Goal: Task Accomplishment & Management: Complete application form

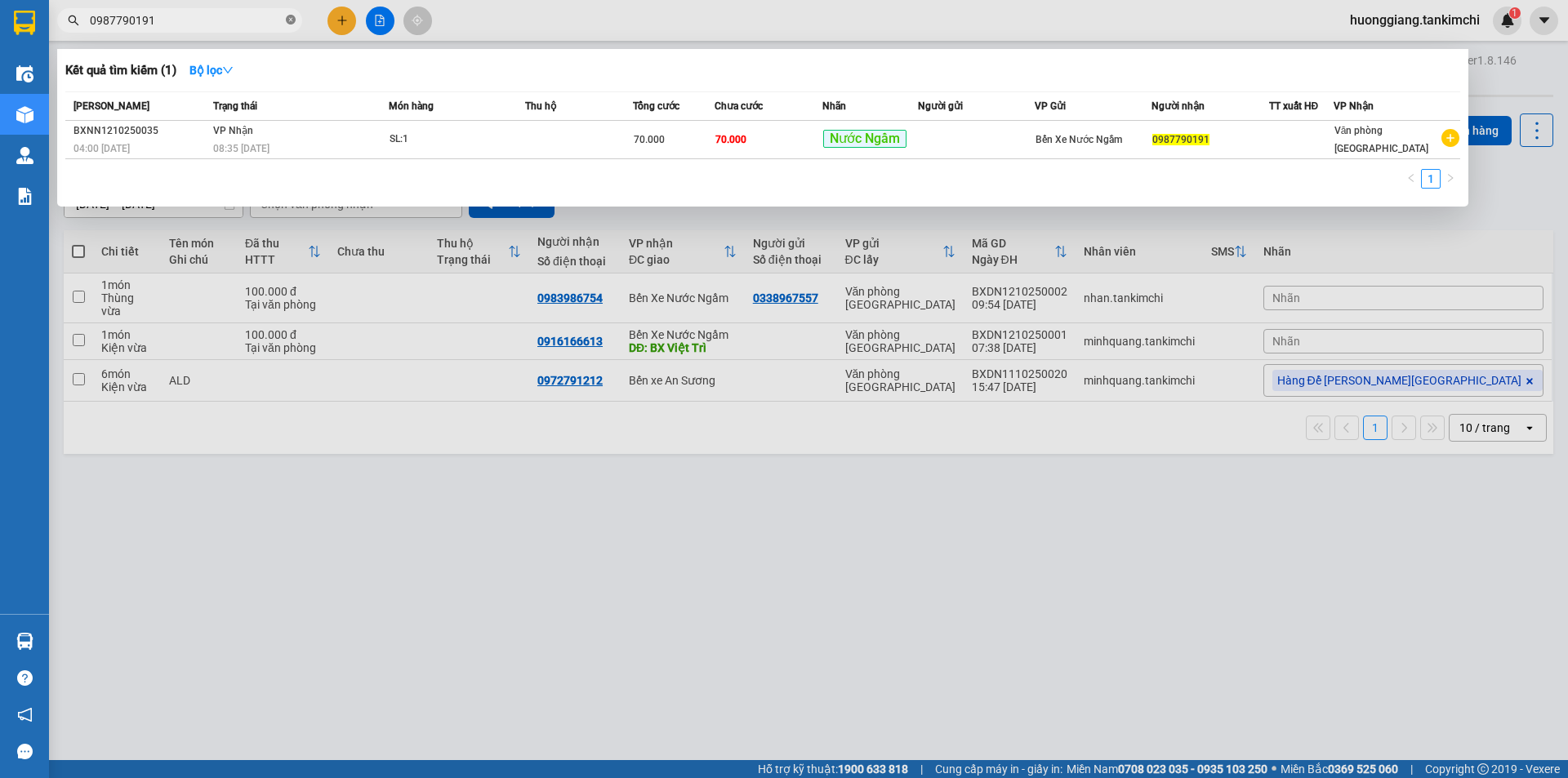
click at [292, 23] on icon "close-circle" at bounding box center [291, 19] width 10 height 10
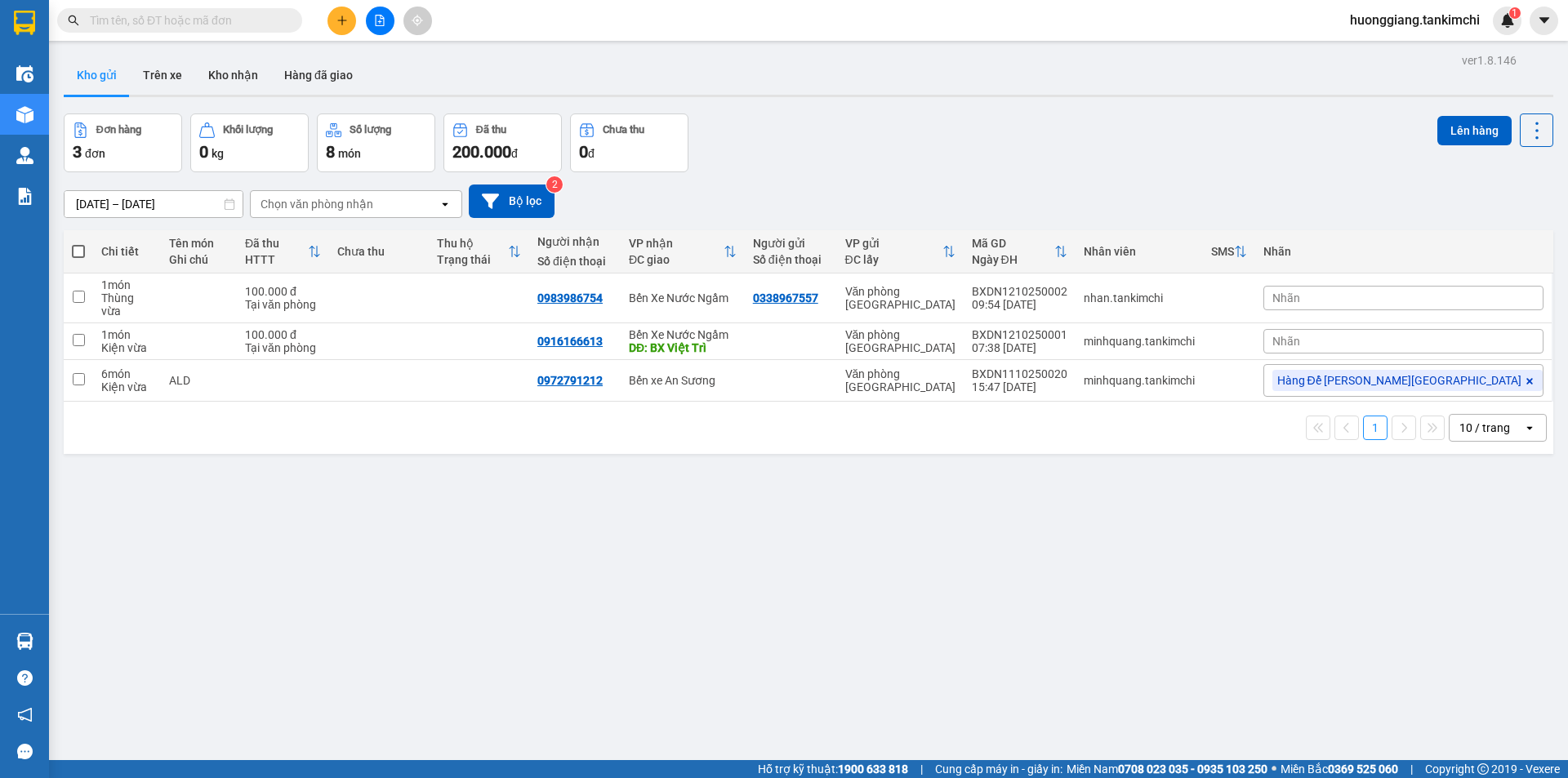
click at [199, 24] on input "text" at bounding box center [186, 19] width 193 height 18
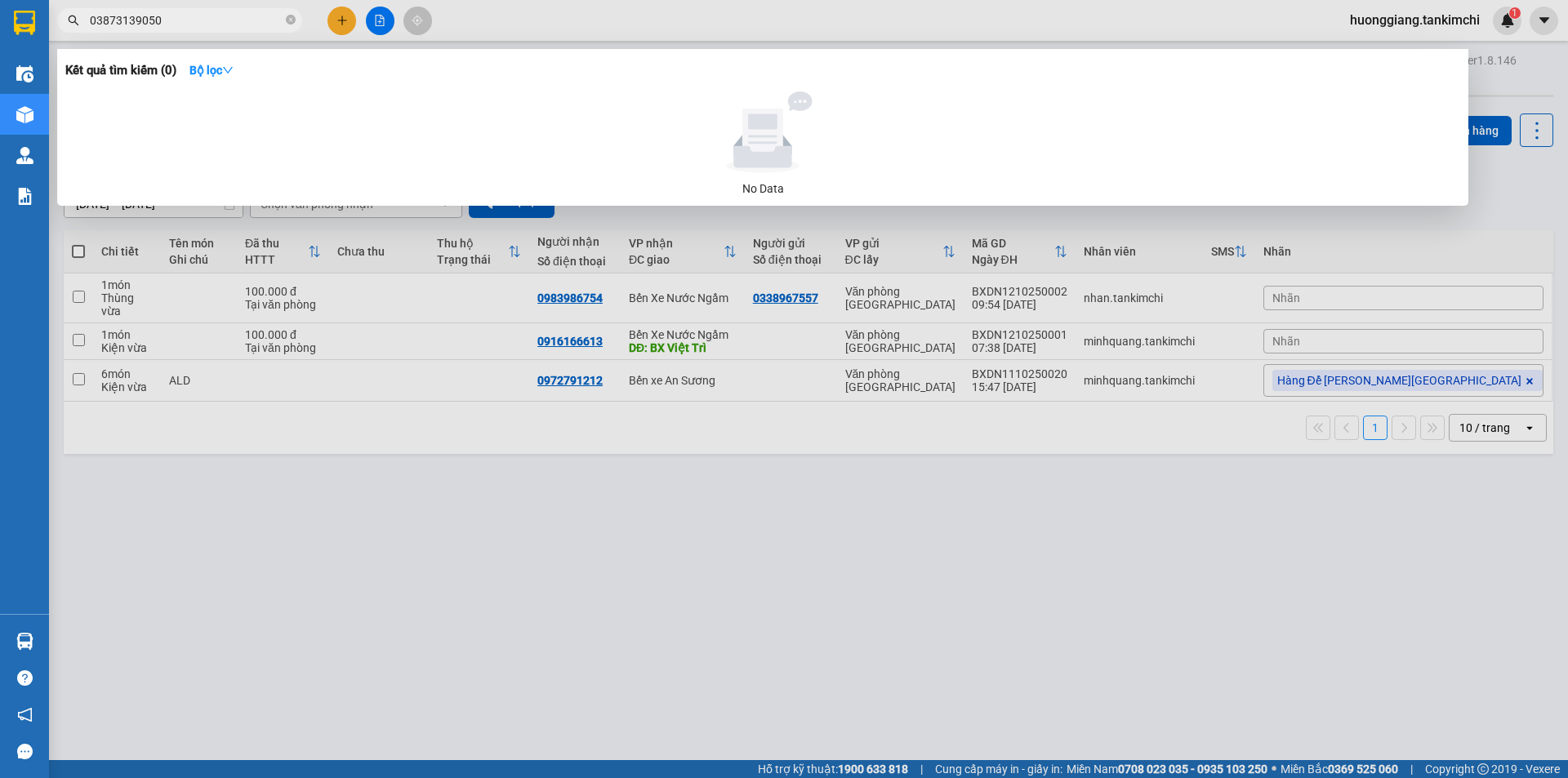
click at [148, 19] on input "03873139050" at bounding box center [186, 19] width 193 height 18
click at [147, 20] on input "03873139050" at bounding box center [186, 19] width 193 height 18
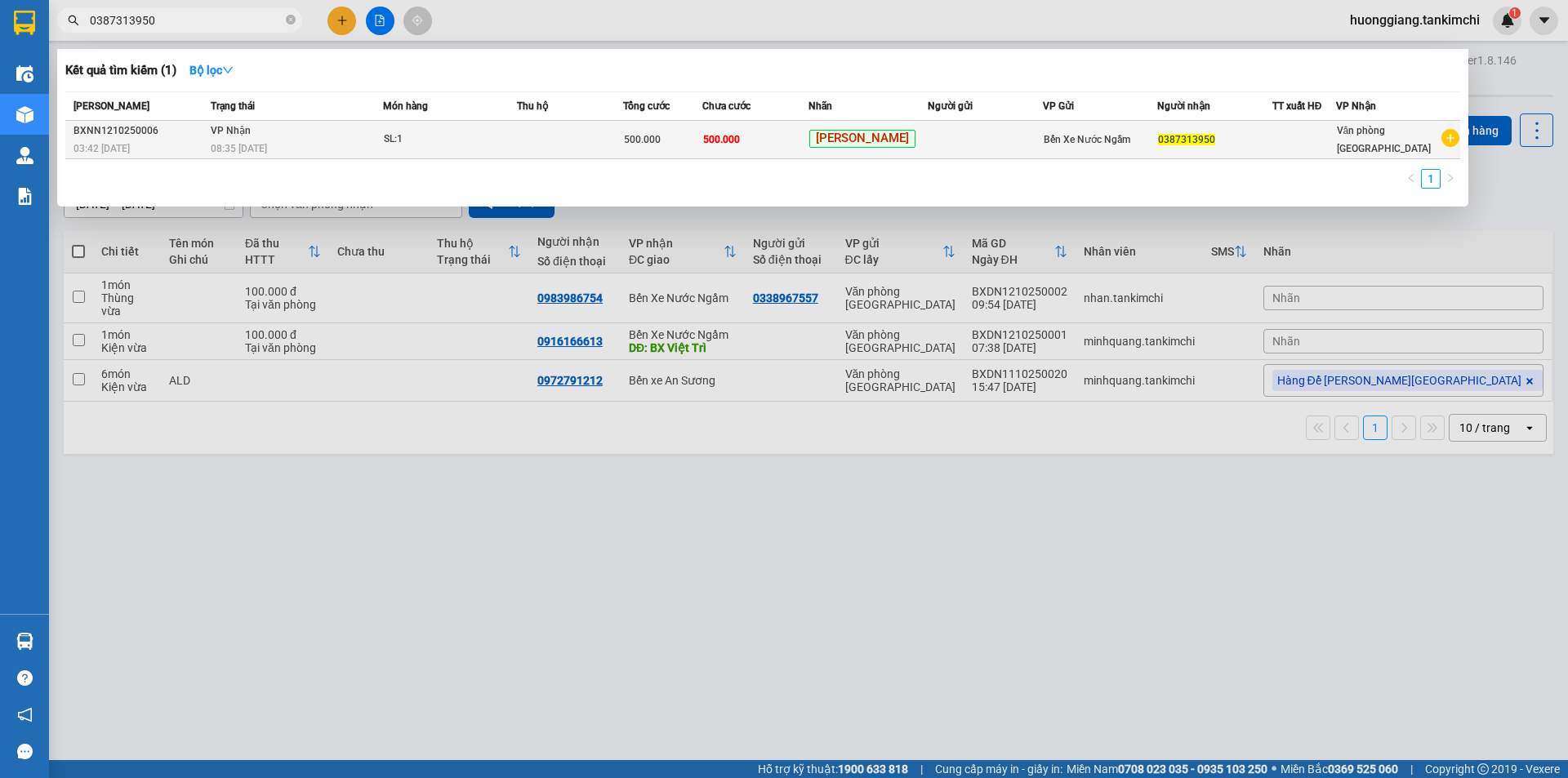
type input "0387313950"
click at [355, 144] on div "08:35 [DATE]" at bounding box center [296, 148] width 171 height 18
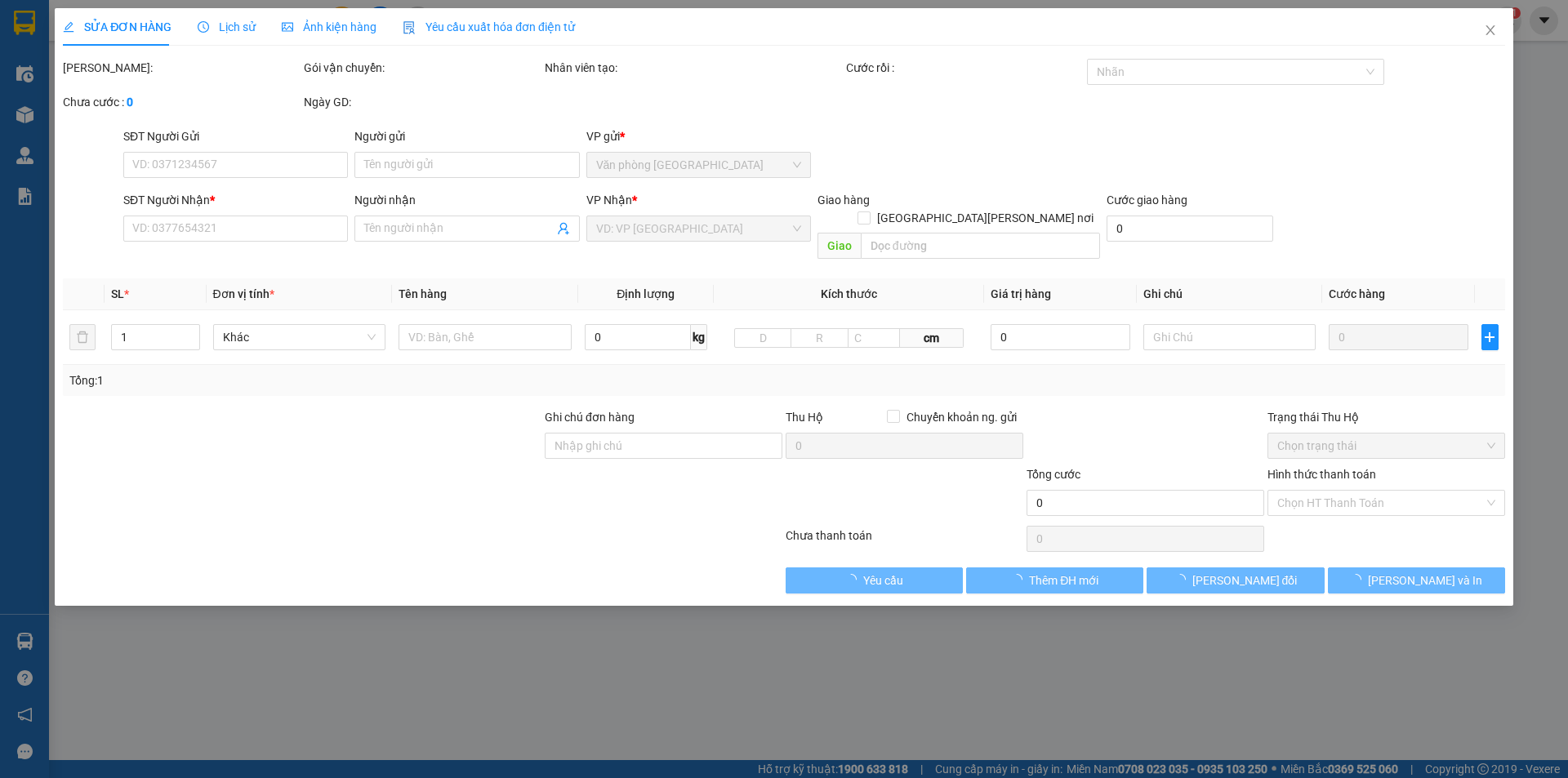
click at [239, 27] on span "Lịch sử" at bounding box center [226, 27] width 58 height 13
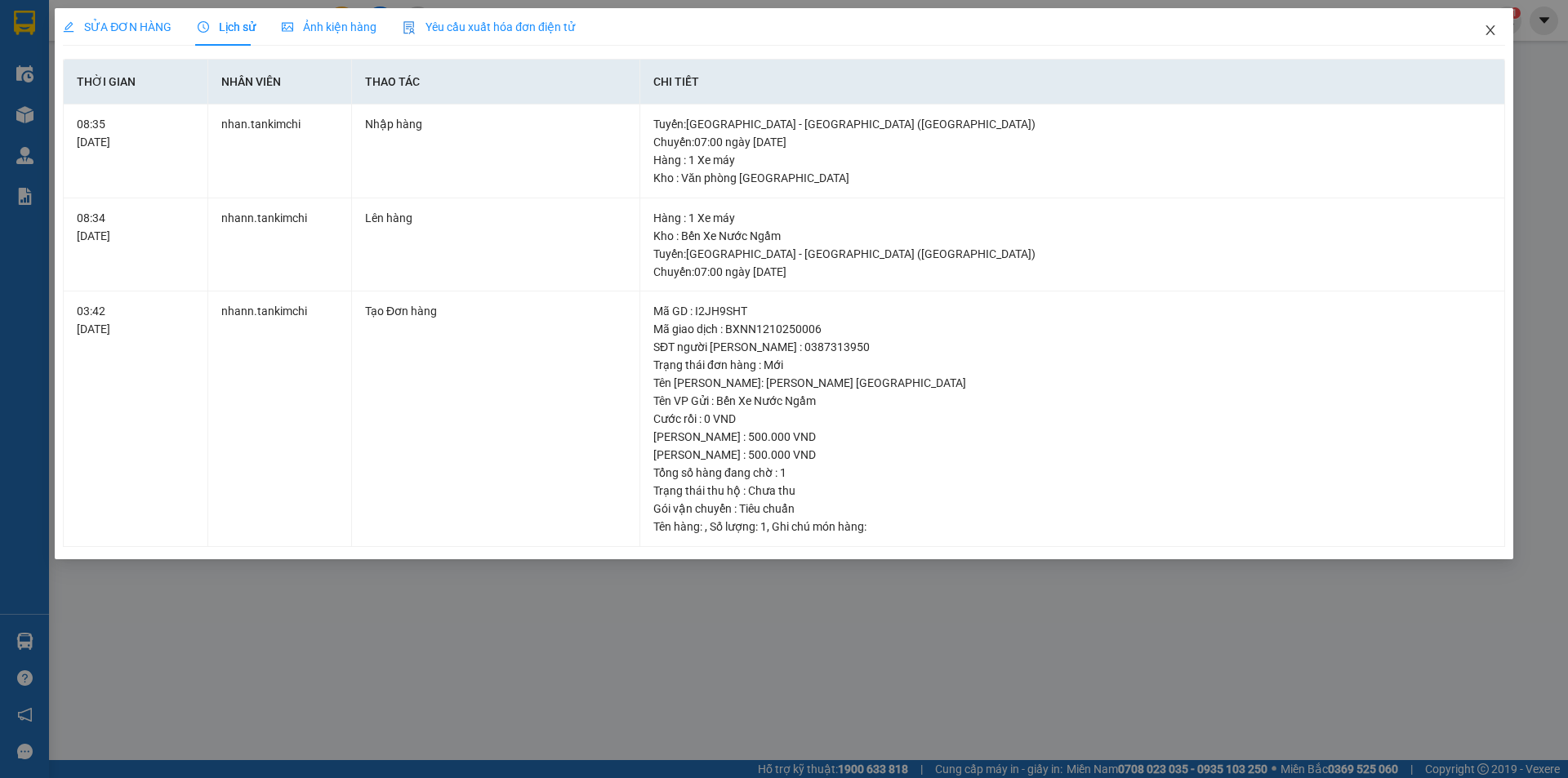
click at [1492, 30] on icon "close" at bounding box center [1490, 30] width 9 height 10
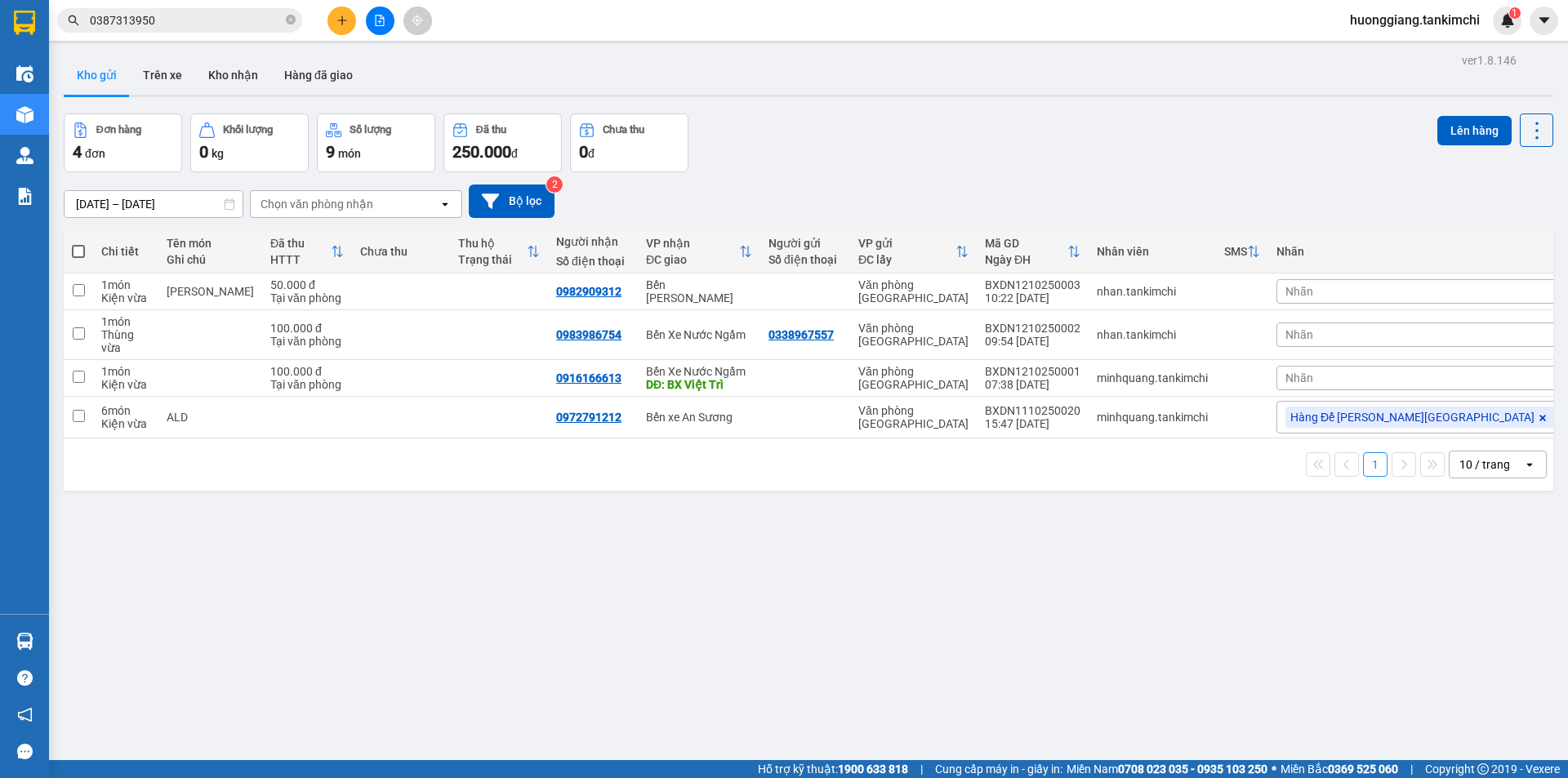
click at [198, 12] on input "0387313950" at bounding box center [186, 19] width 193 height 18
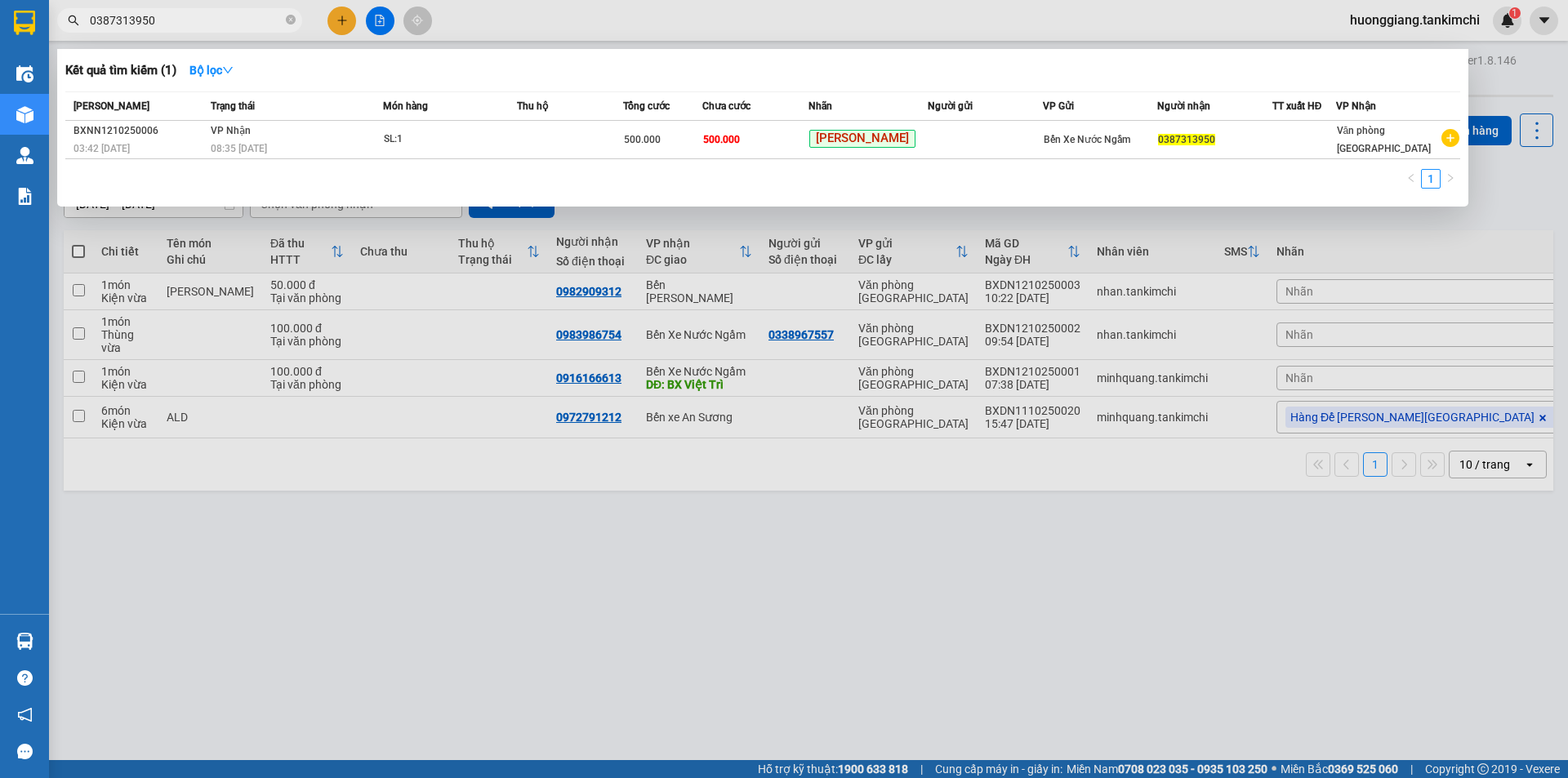
click at [183, 17] on input "0387313950" at bounding box center [186, 19] width 193 height 18
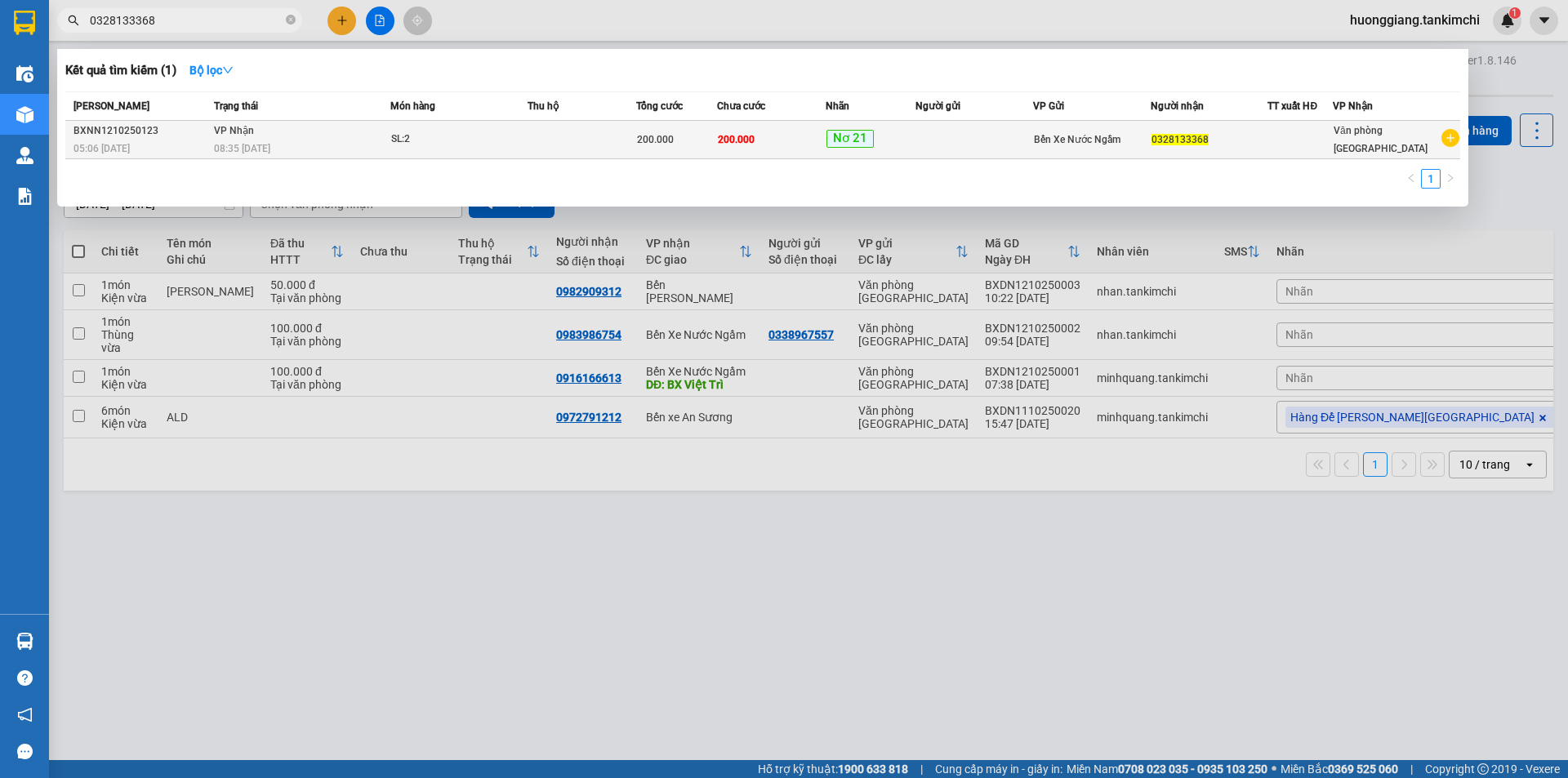
type input "0328133368"
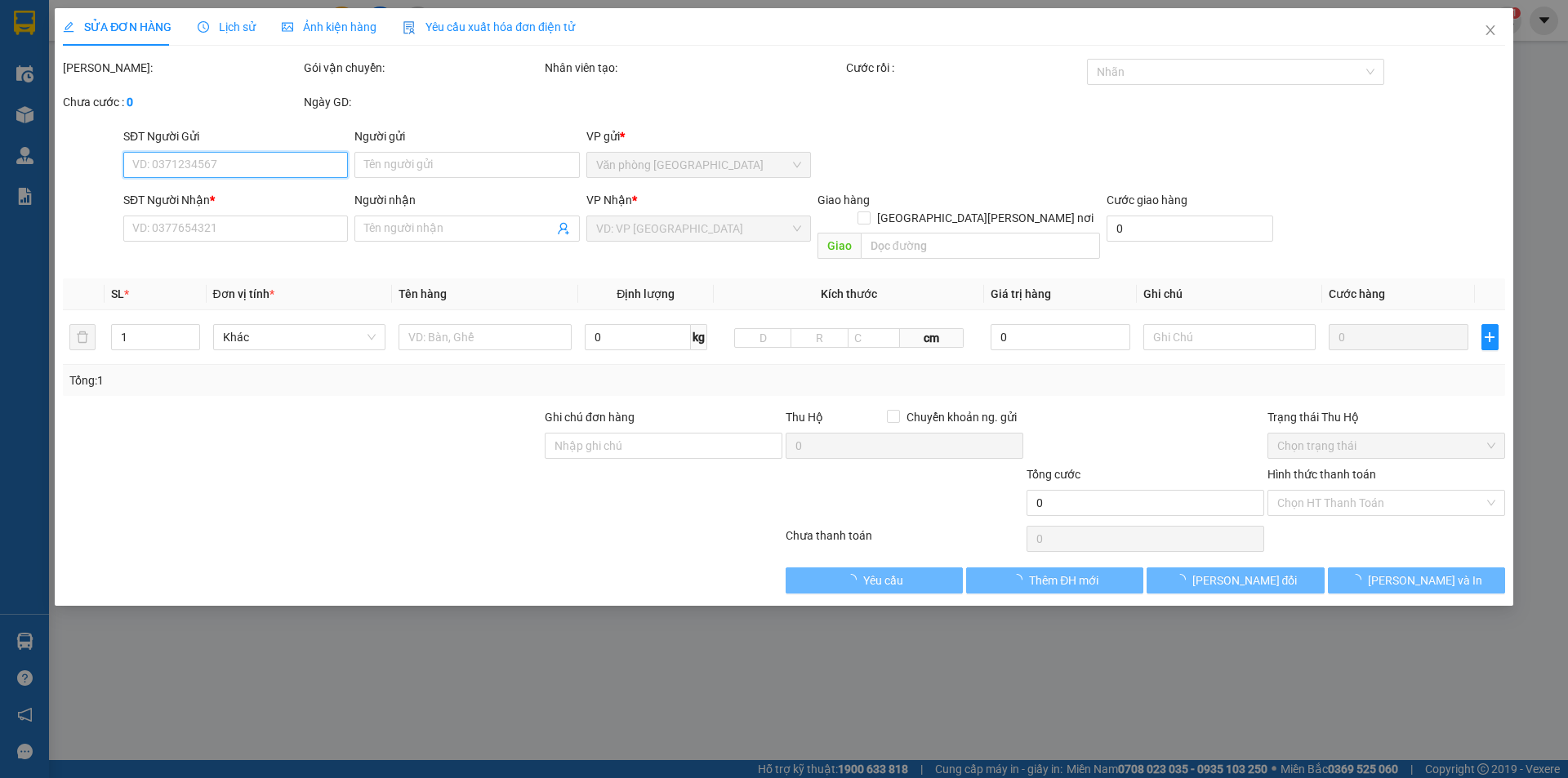
type input "0328133368"
type input "200.000"
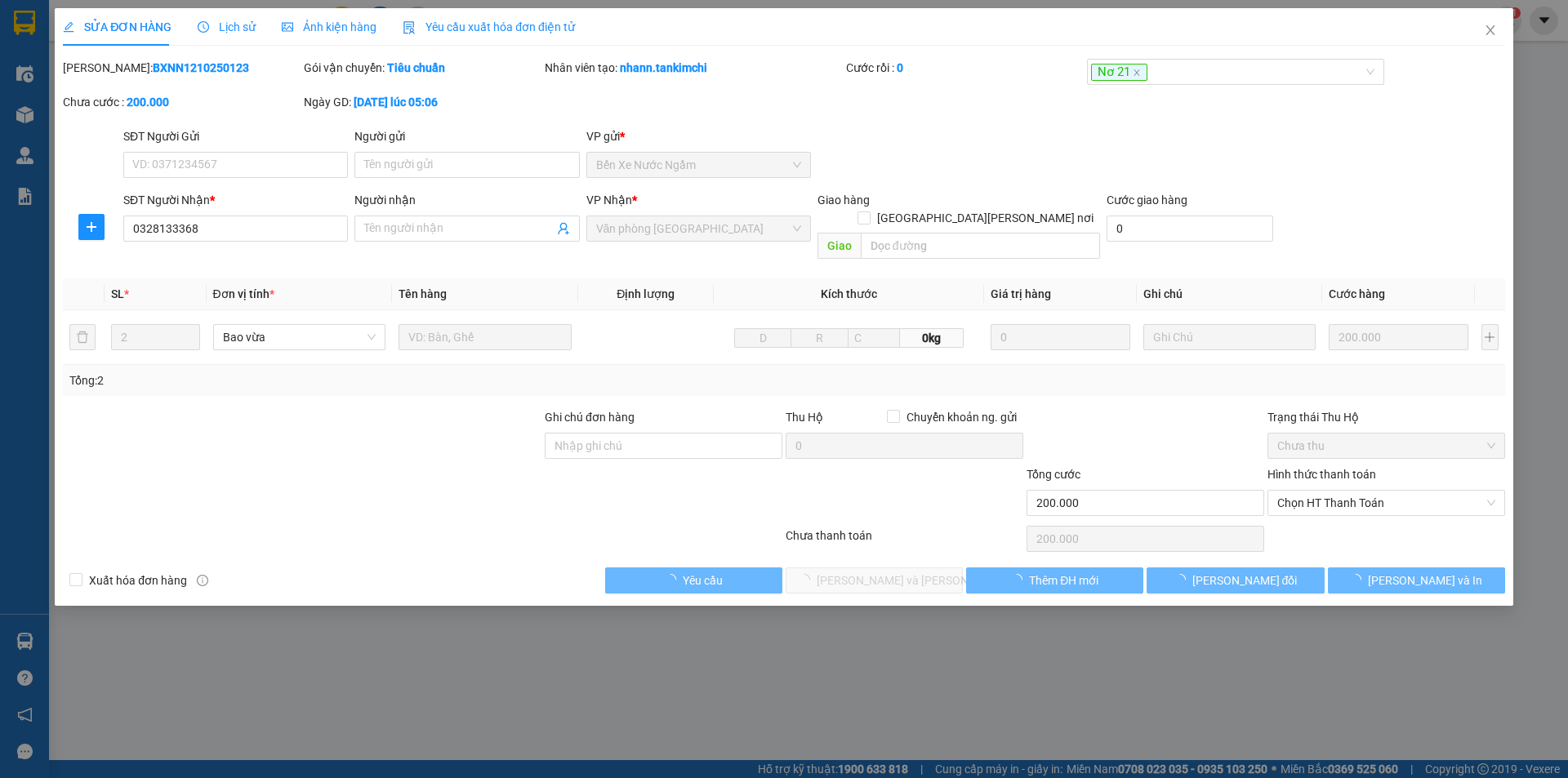
click at [223, 26] on span "Lịch sử" at bounding box center [226, 27] width 58 height 13
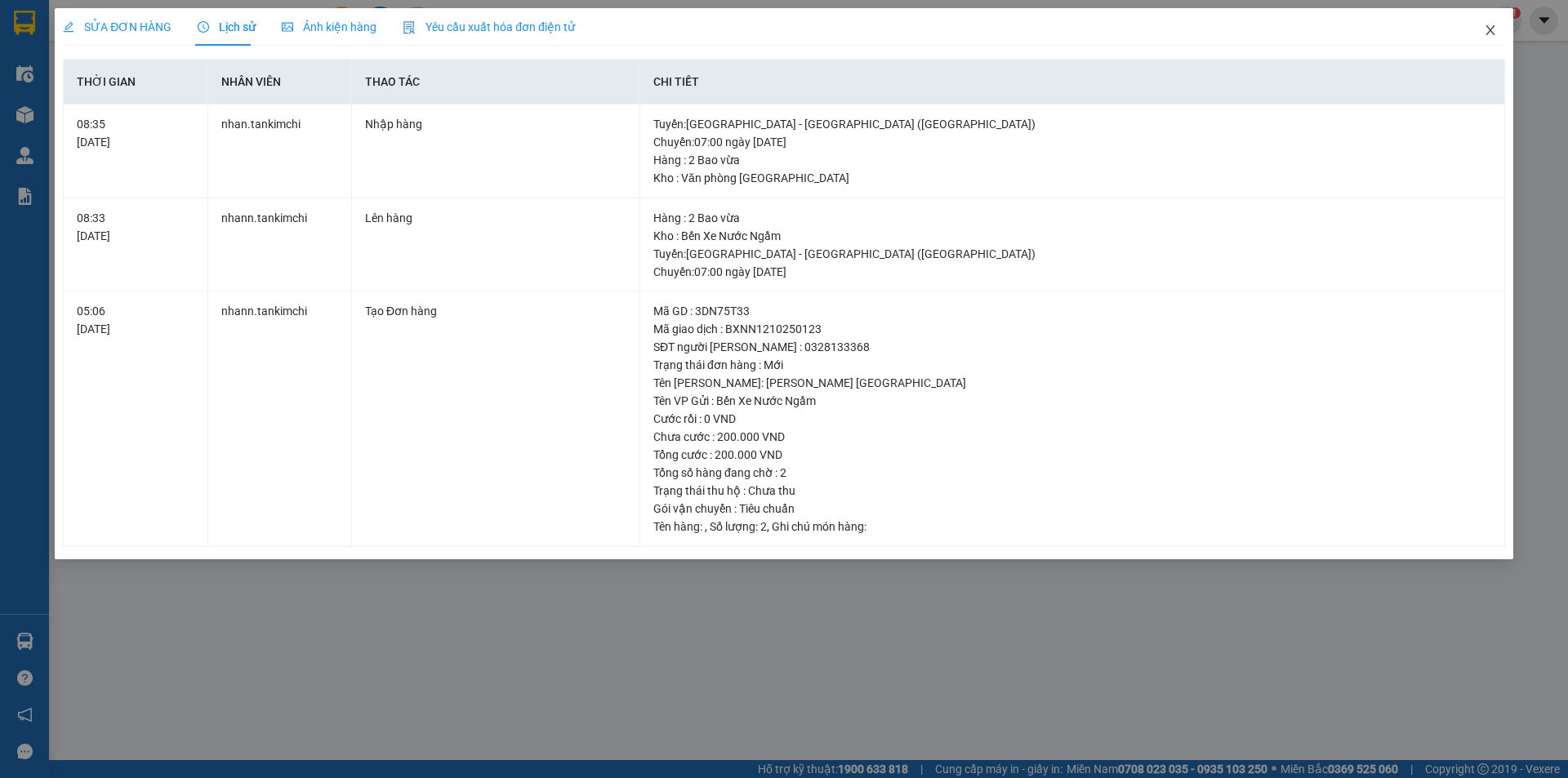
click at [1492, 30] on icon "close" at bounding box center [1490, 30] width 9 height 10
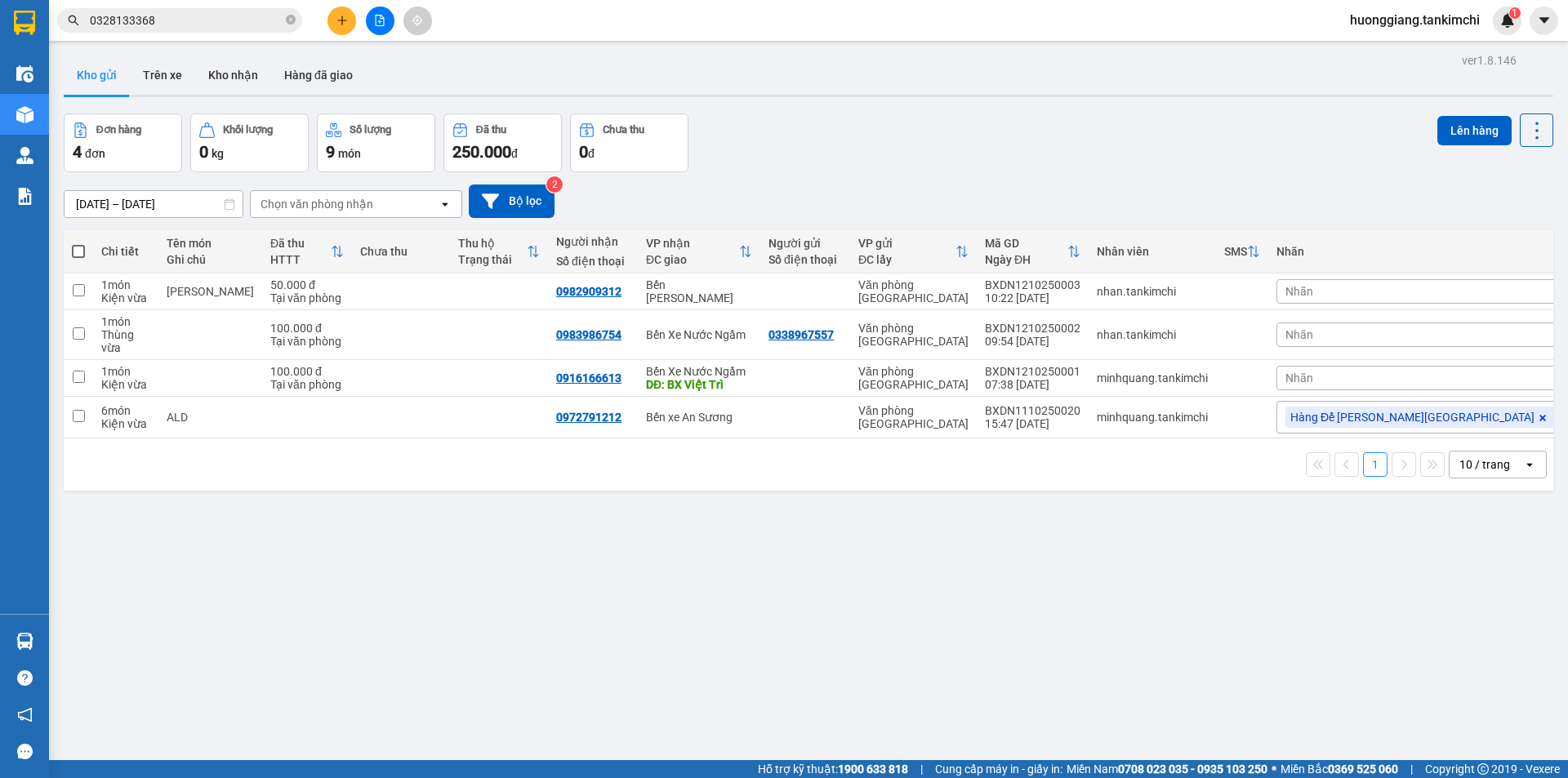
click at [178, 27] on input "0328133368" at bounding box center [186, 19] width 193 height 18
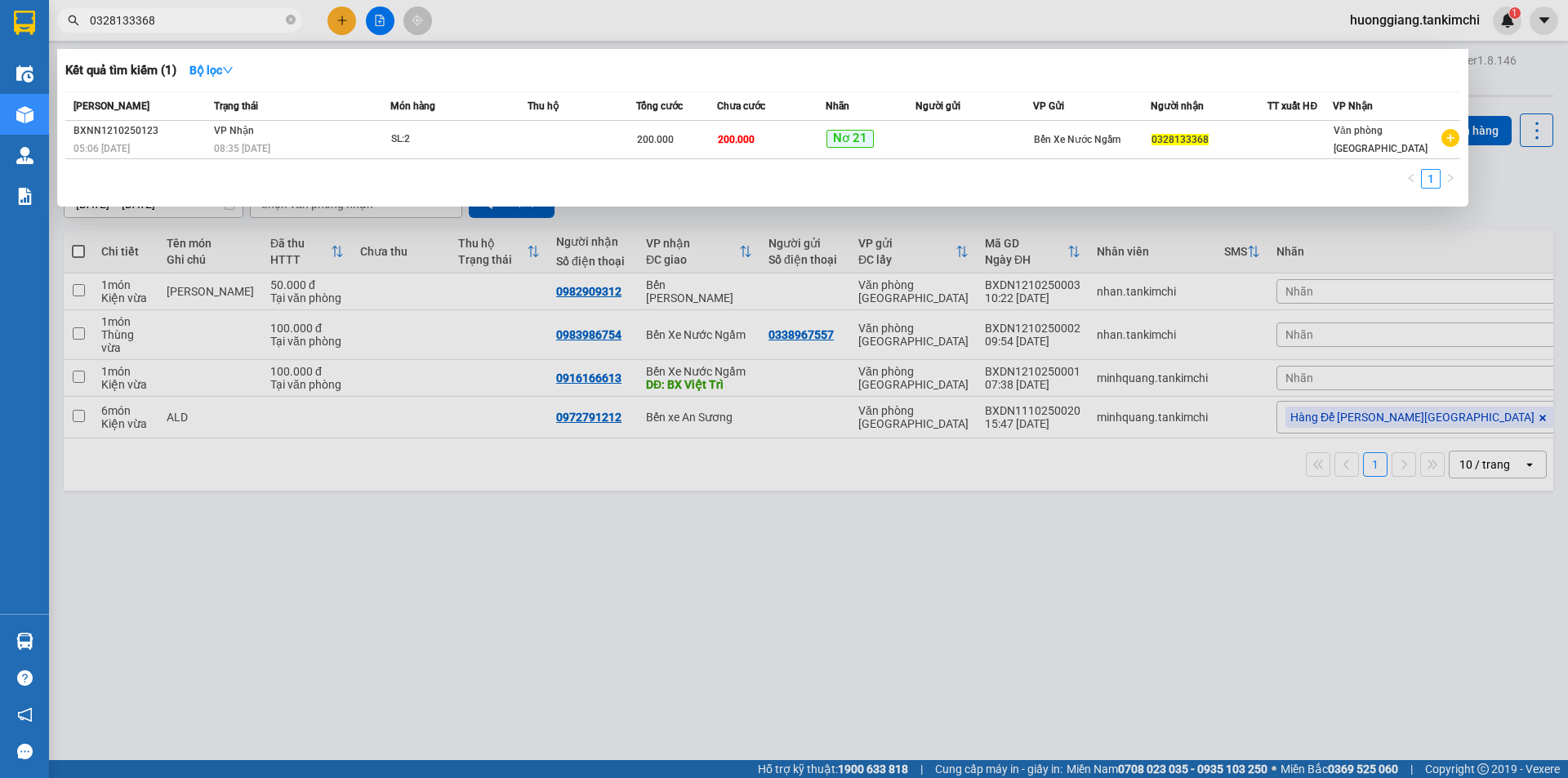
click at [177, 27] on input "0328133368" at bounding box center [186, 19] width 193 height 18
click at [294, 19] on icon "close-circle" at bounding box center [291, 19] width 10 height 10
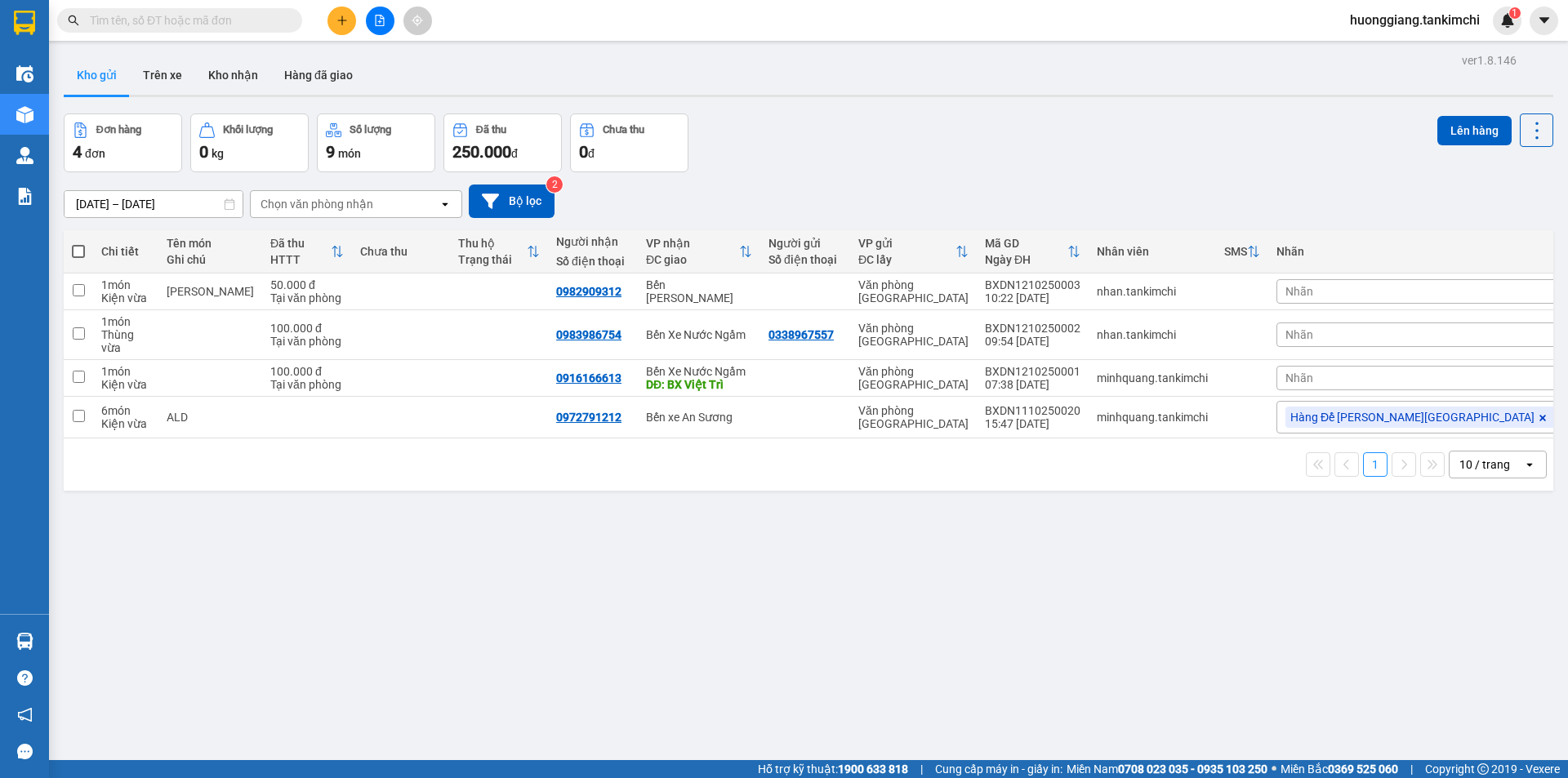
click at [218, 24] on input "text" at bounding box center [186, 19] width 193 height 18
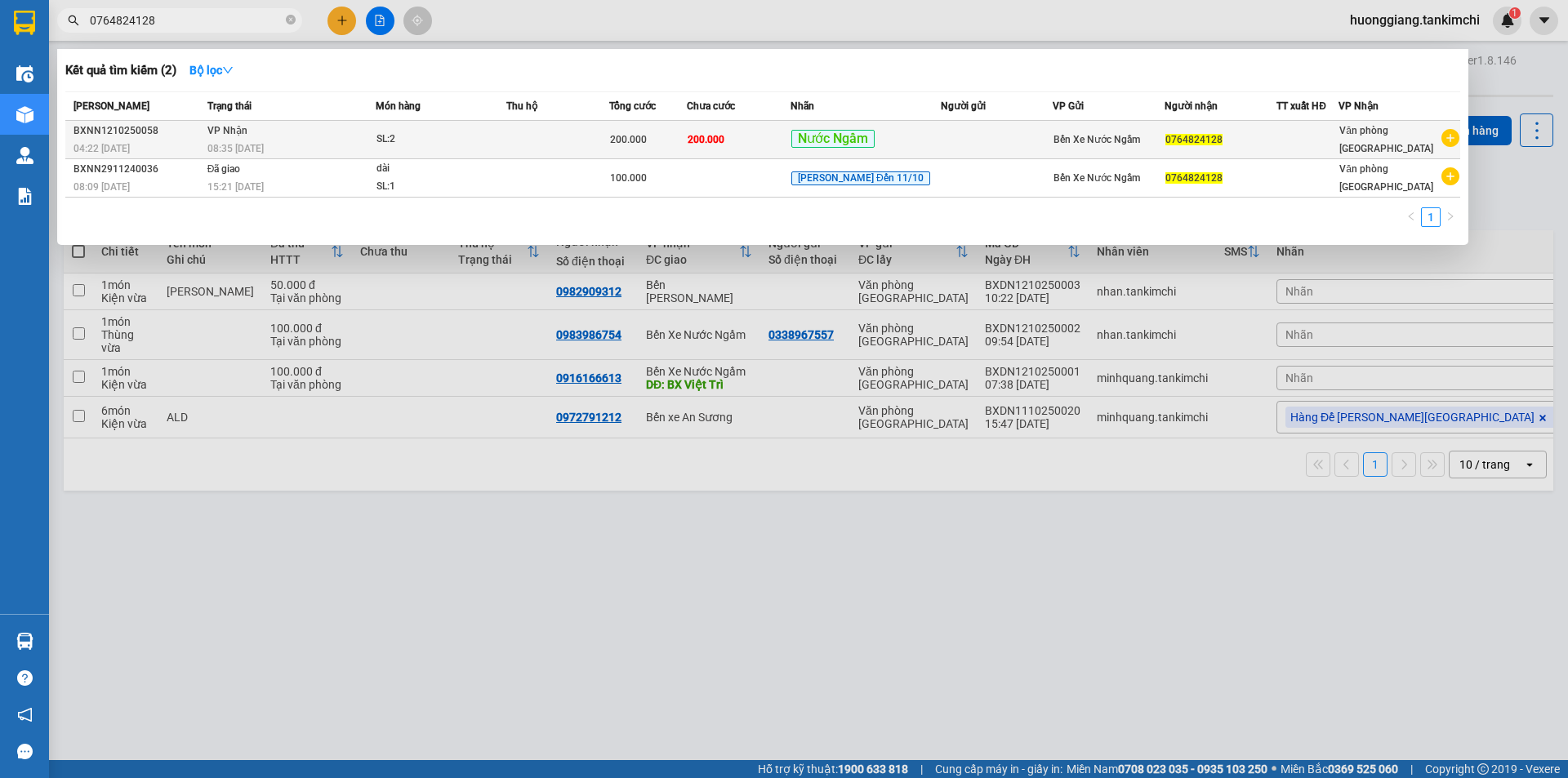
type input "0764824128"
click at [277, 148] on div "08:35 [DATE]" at bounding box center [291, 148] width 168 height 18
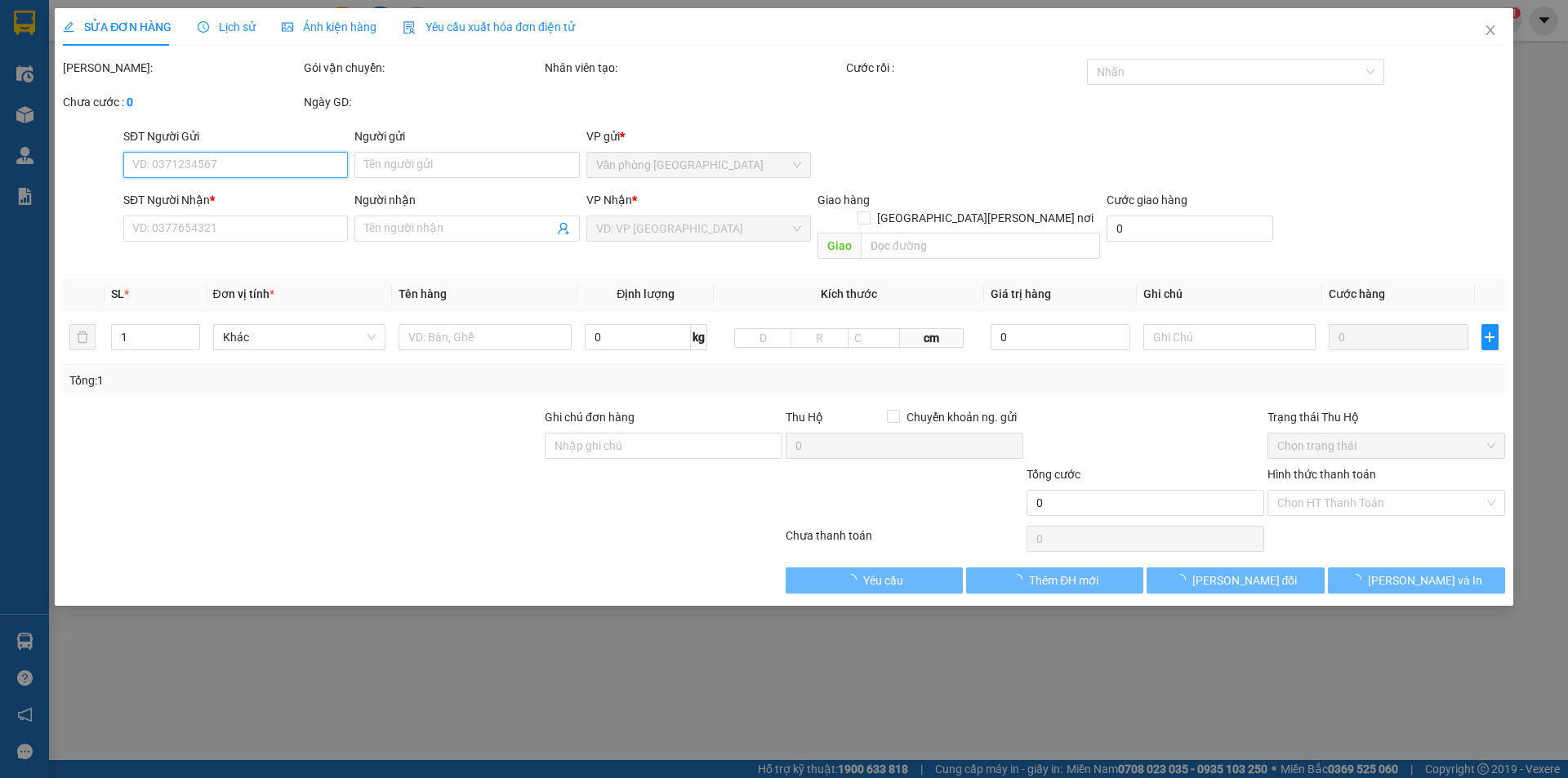
type input "0764824128"
type input "200.000"
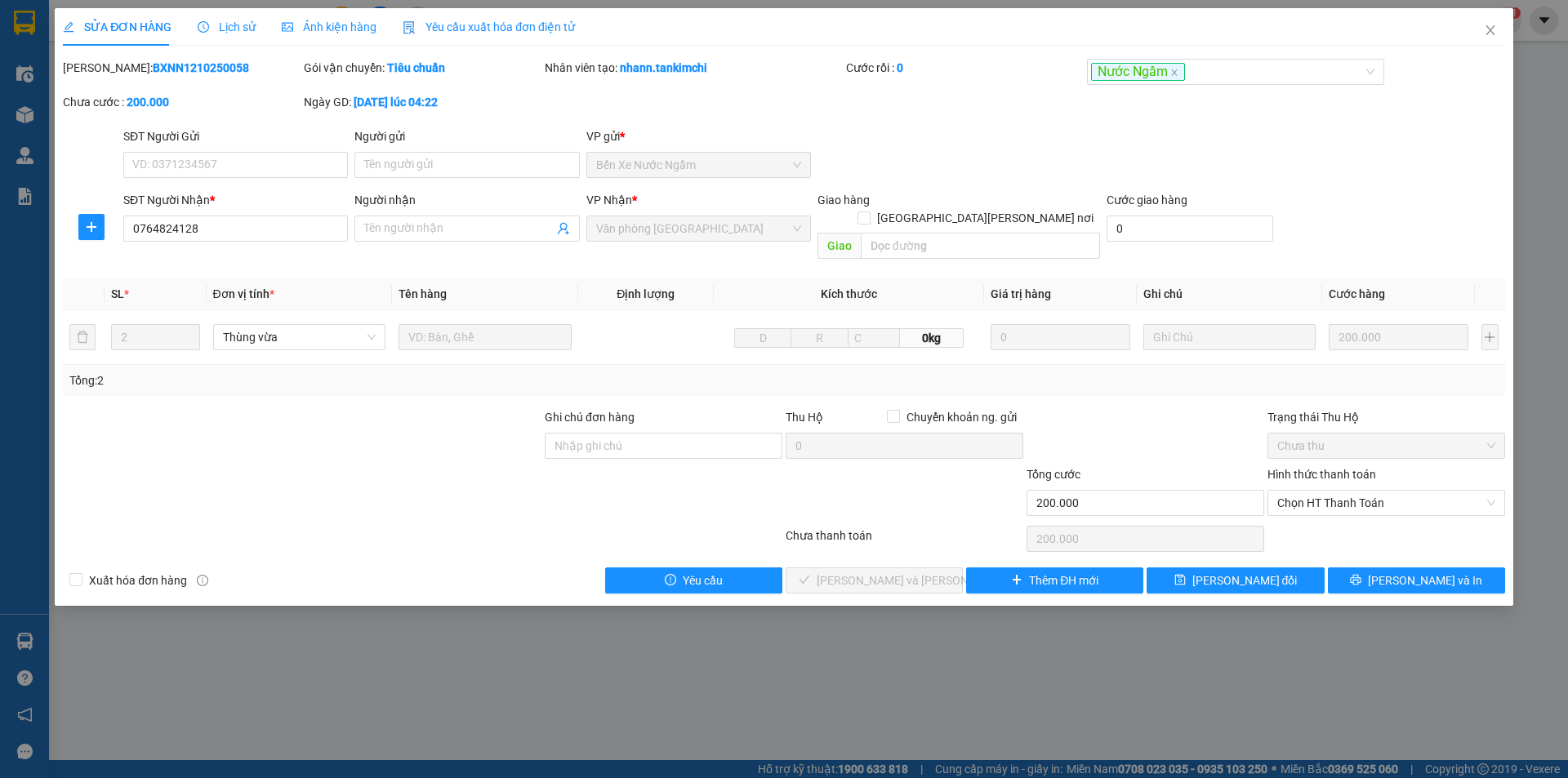
click at [221, 31] on span "Lịch sử" at bounding box center [226, 27] width 58 height 13
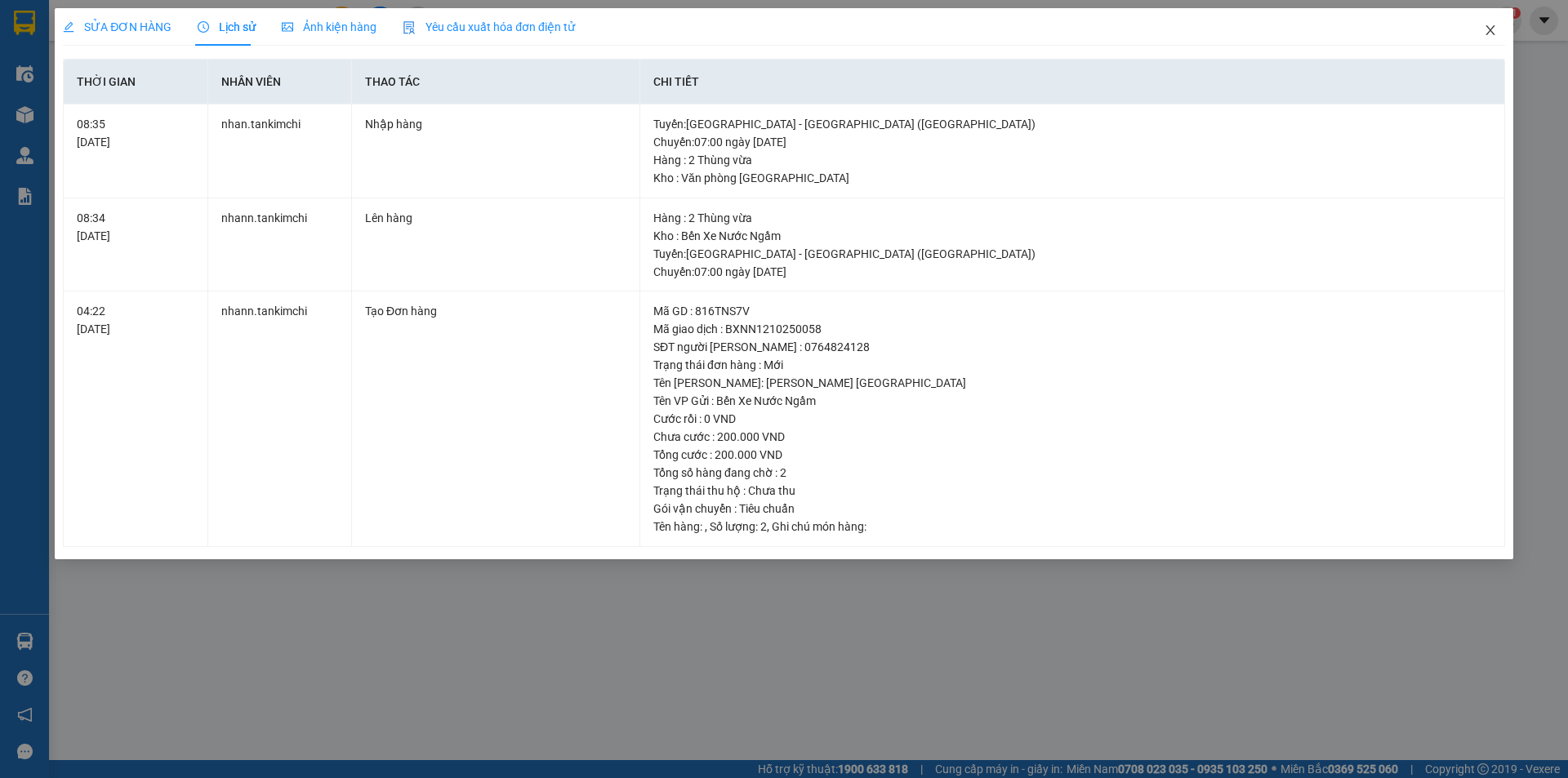
click at [1493, 26] on icon "close" at bounding box center [1490, 31] width 13 height 13
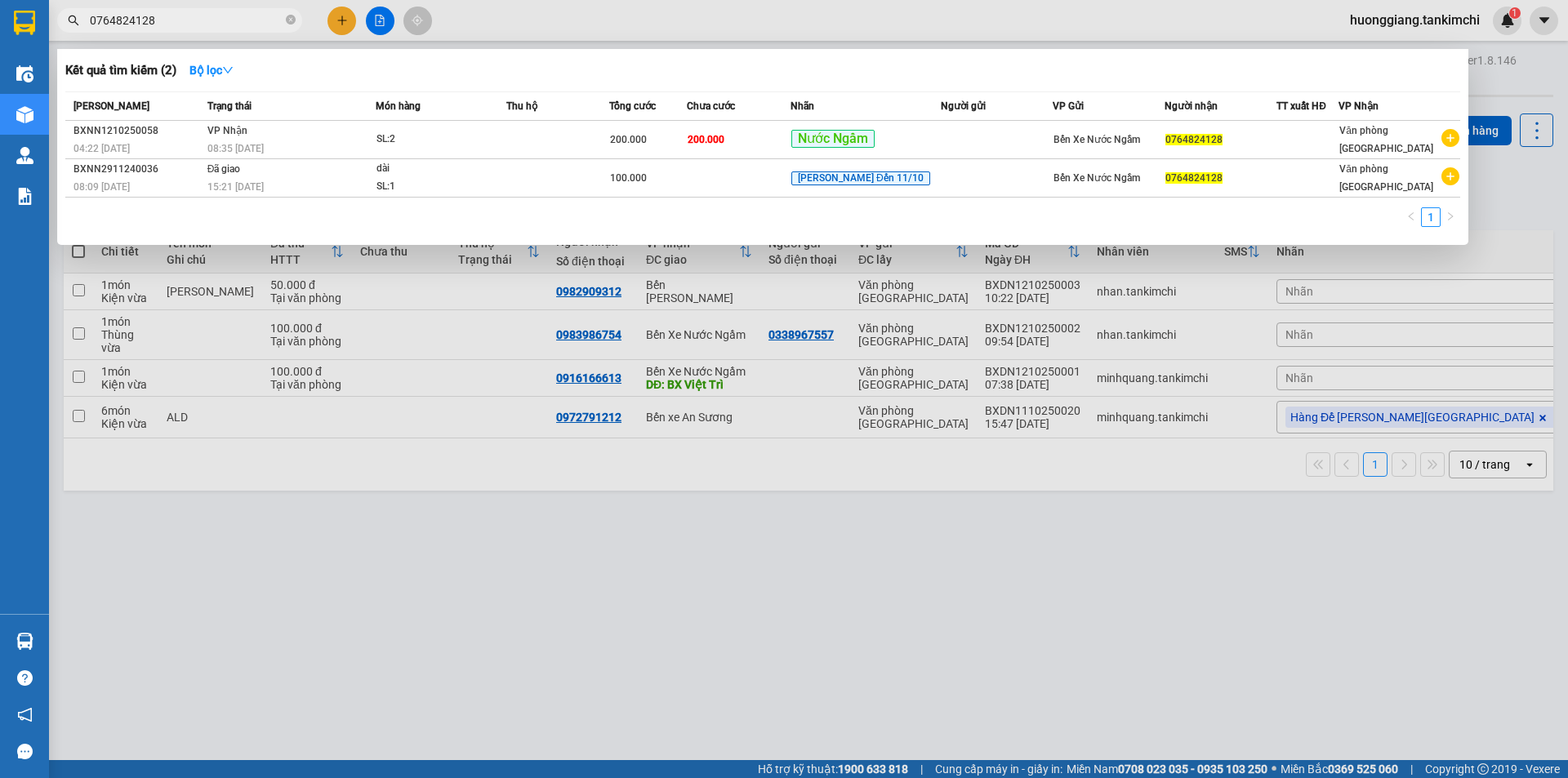
click at [207, 18] on input "0764824128" at bounding box center [186, 19] width 193 height 18
click at [291, 20] on icon "close-circle" at bounding box center [291, 19] width 10 height 10
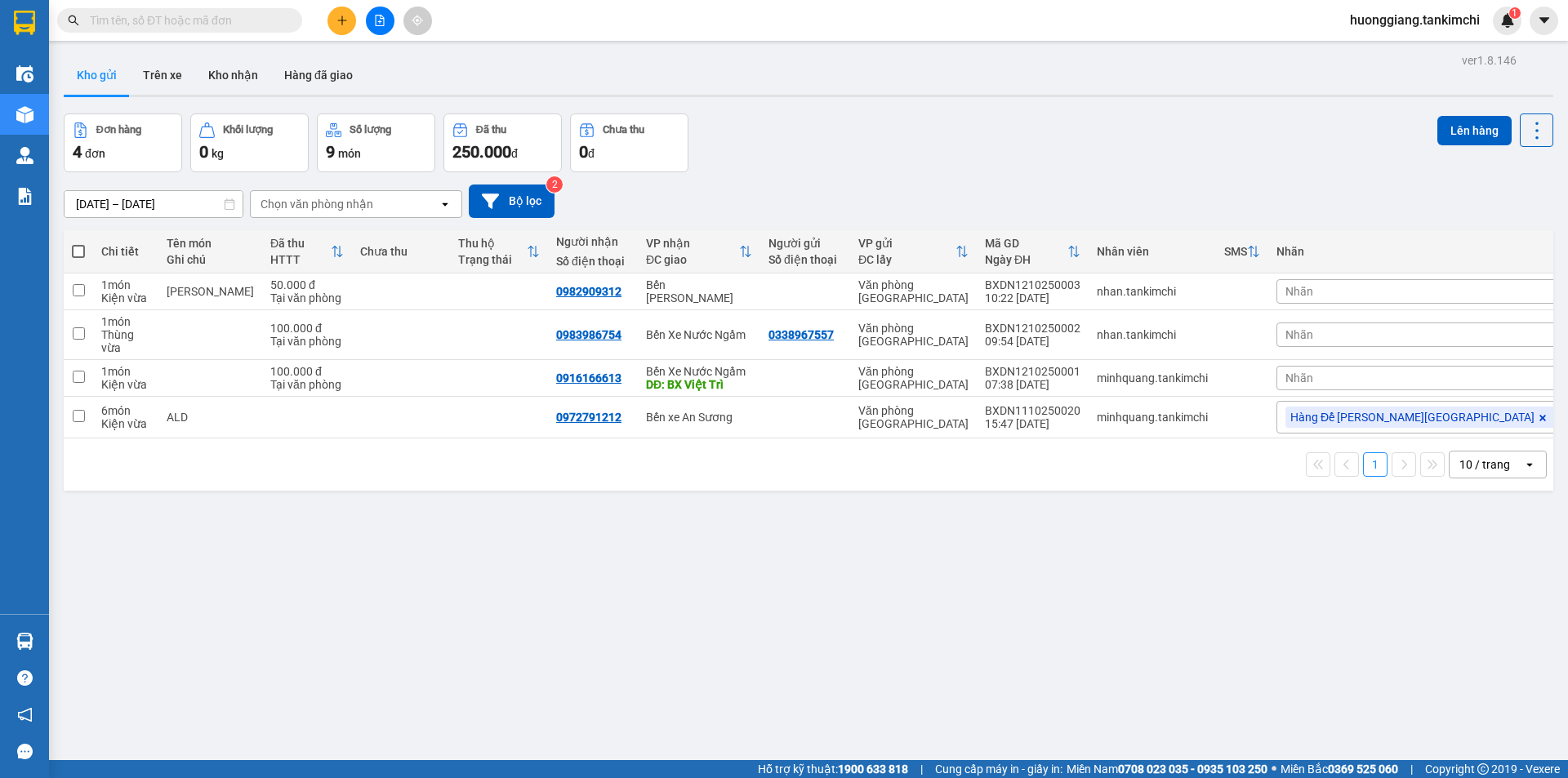
click at [242, 20] on input "text" at bounding box center [186, 19] width 193 height 18
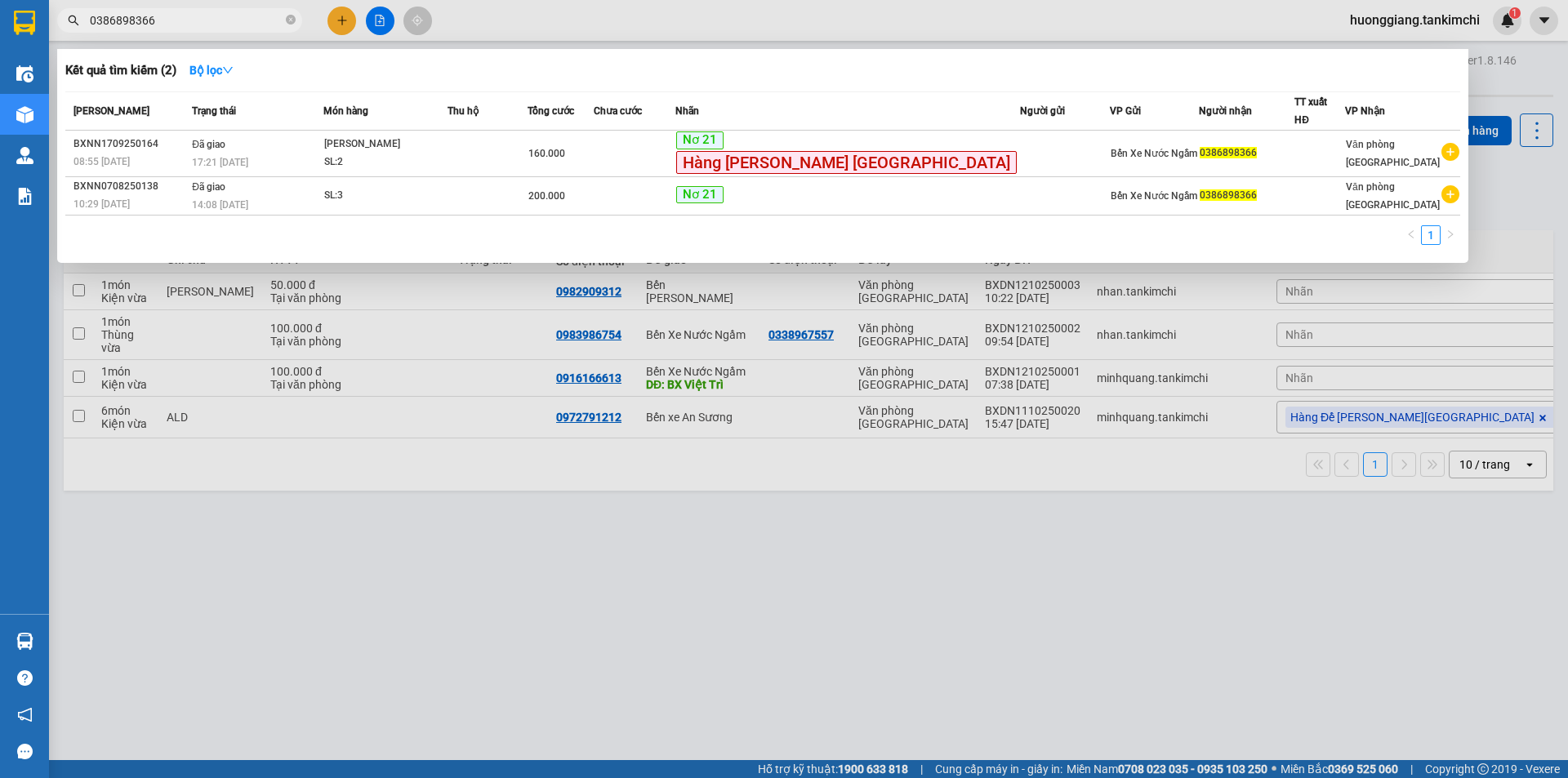
click at [235, 19] on input "0386898366" at bounding box center [186, 19] width 193 height 18
type input "0386898366"
click at [570, 558] on div at bounding box center [784, 389] width 1568 height 778
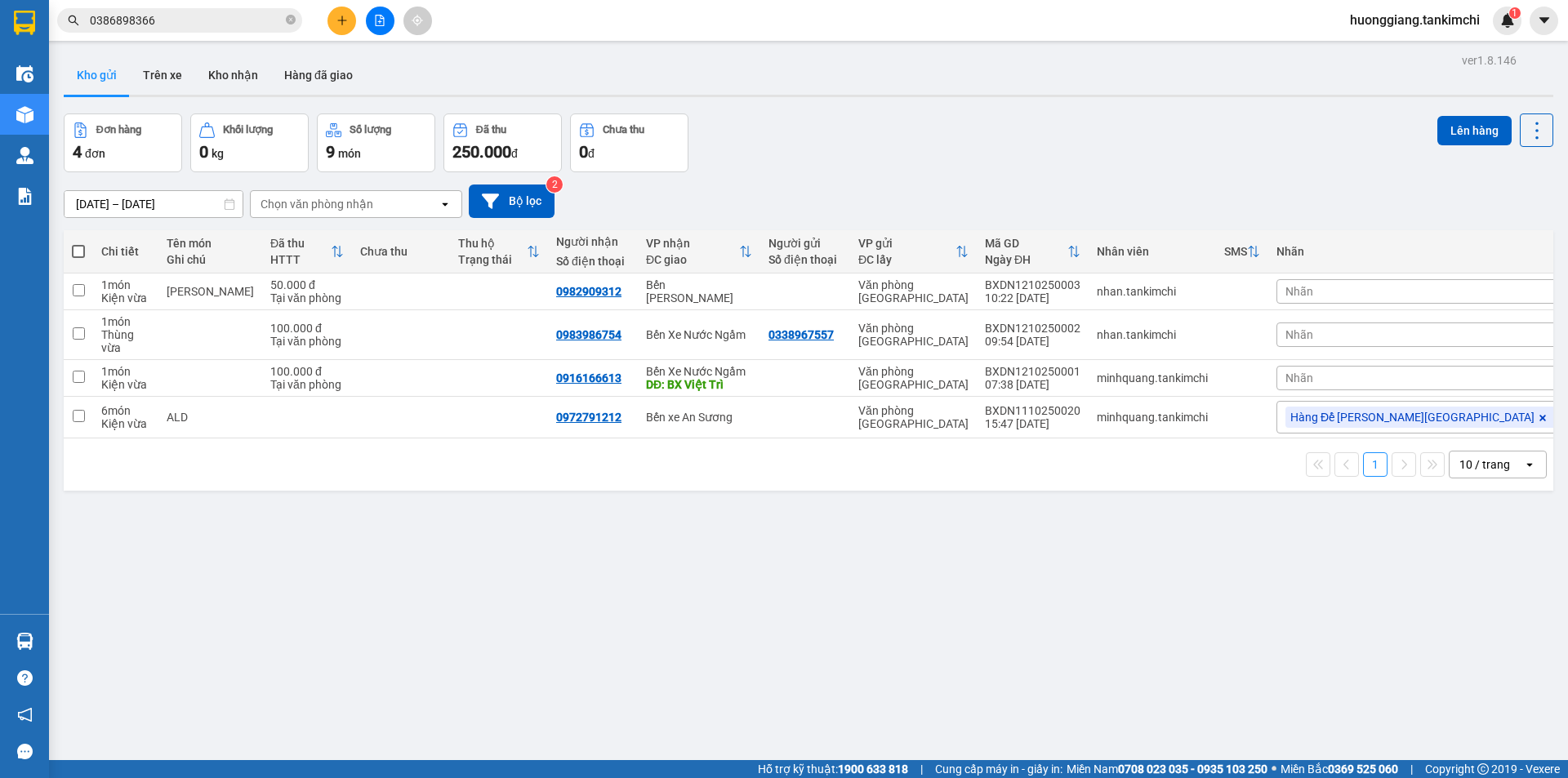
click at [194, 20] on input "0386898366" at bounding box center [186, 19] width 193 height 18
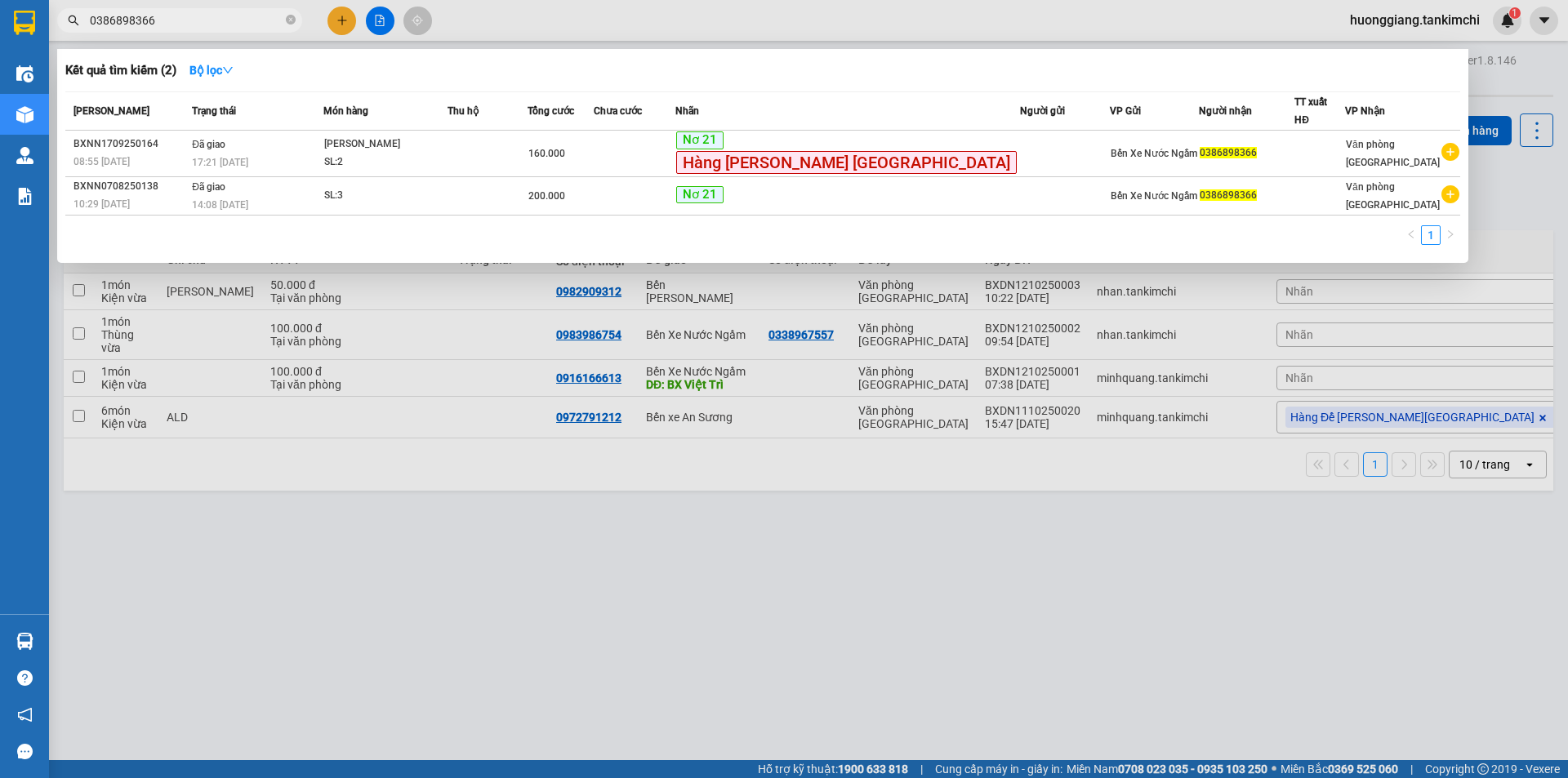
click at [194, 20] on input "0386898366" at bounding box center [186, 19] width 193 height 18
click at [455, 498] on div at bounding box center [784, 389] width 1568 height 778
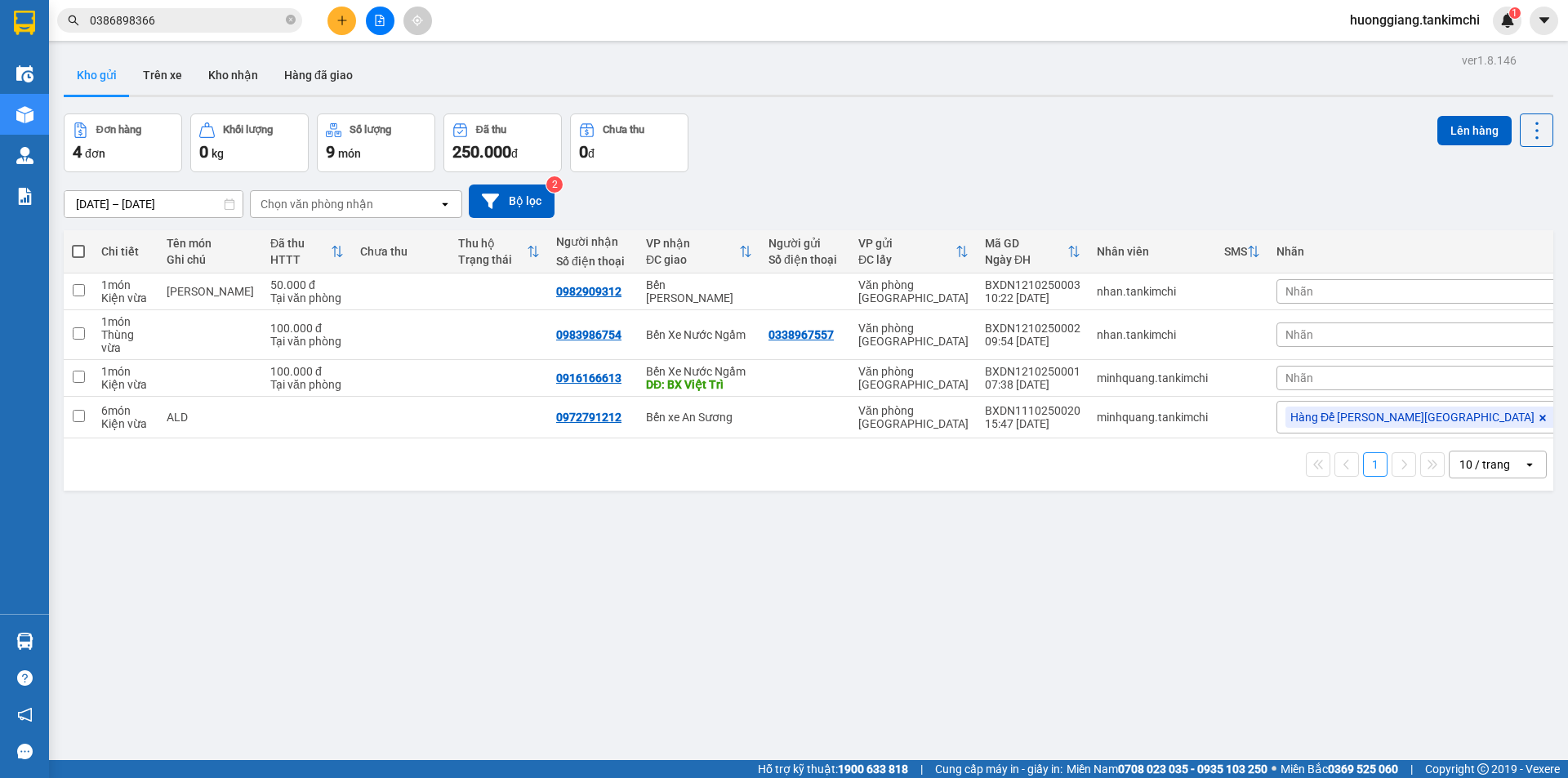
click at [187, 10] on span "0386898366" at bounding box center [180, 20] width 245 height 24
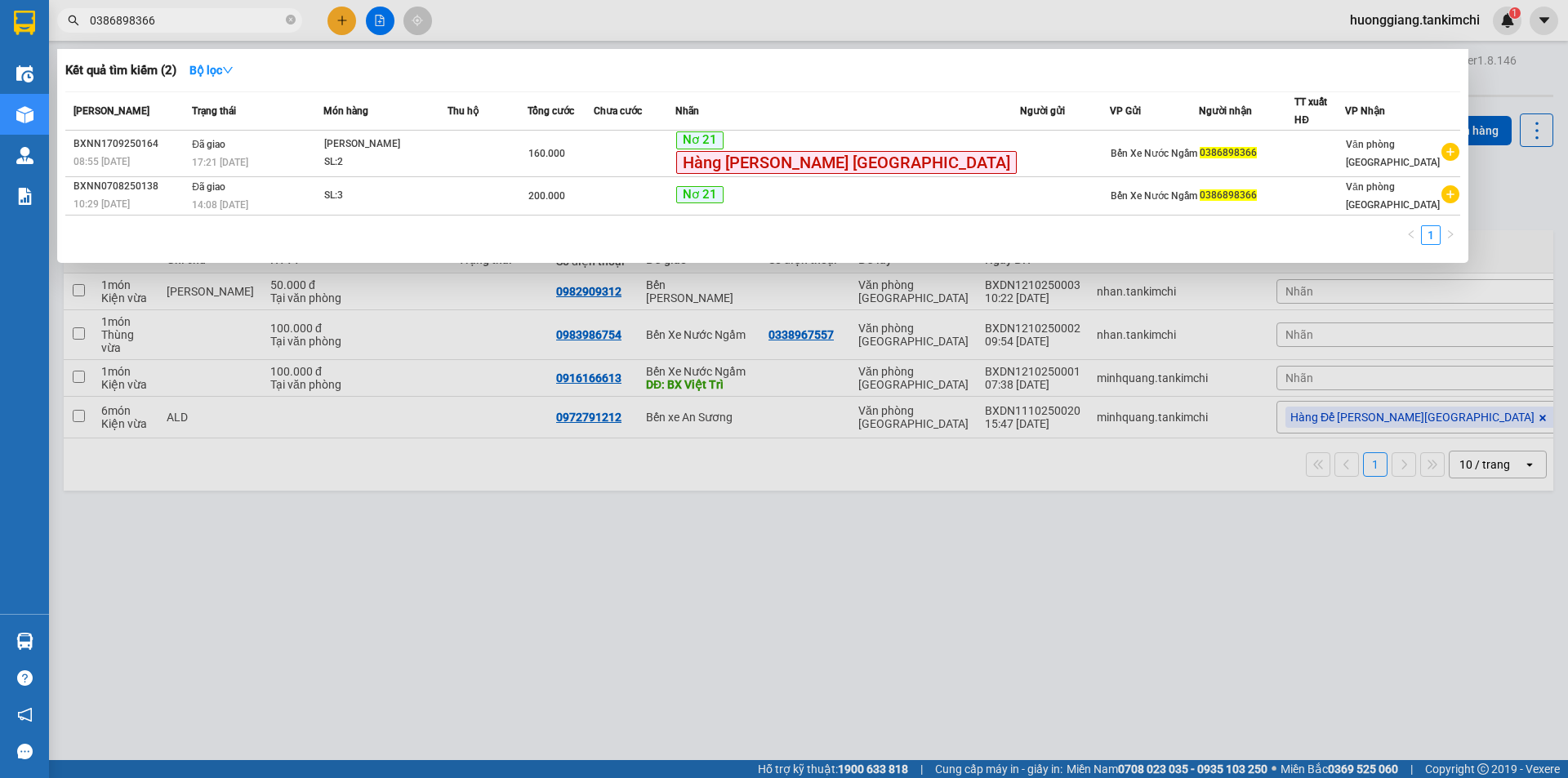
click at [184, 18] on input "0386898366" at bounding box center [186, 19] width 193 height 18
click at [293, 21] on icon "close-circle" at bounding box center [291, 19] width 10 height 10
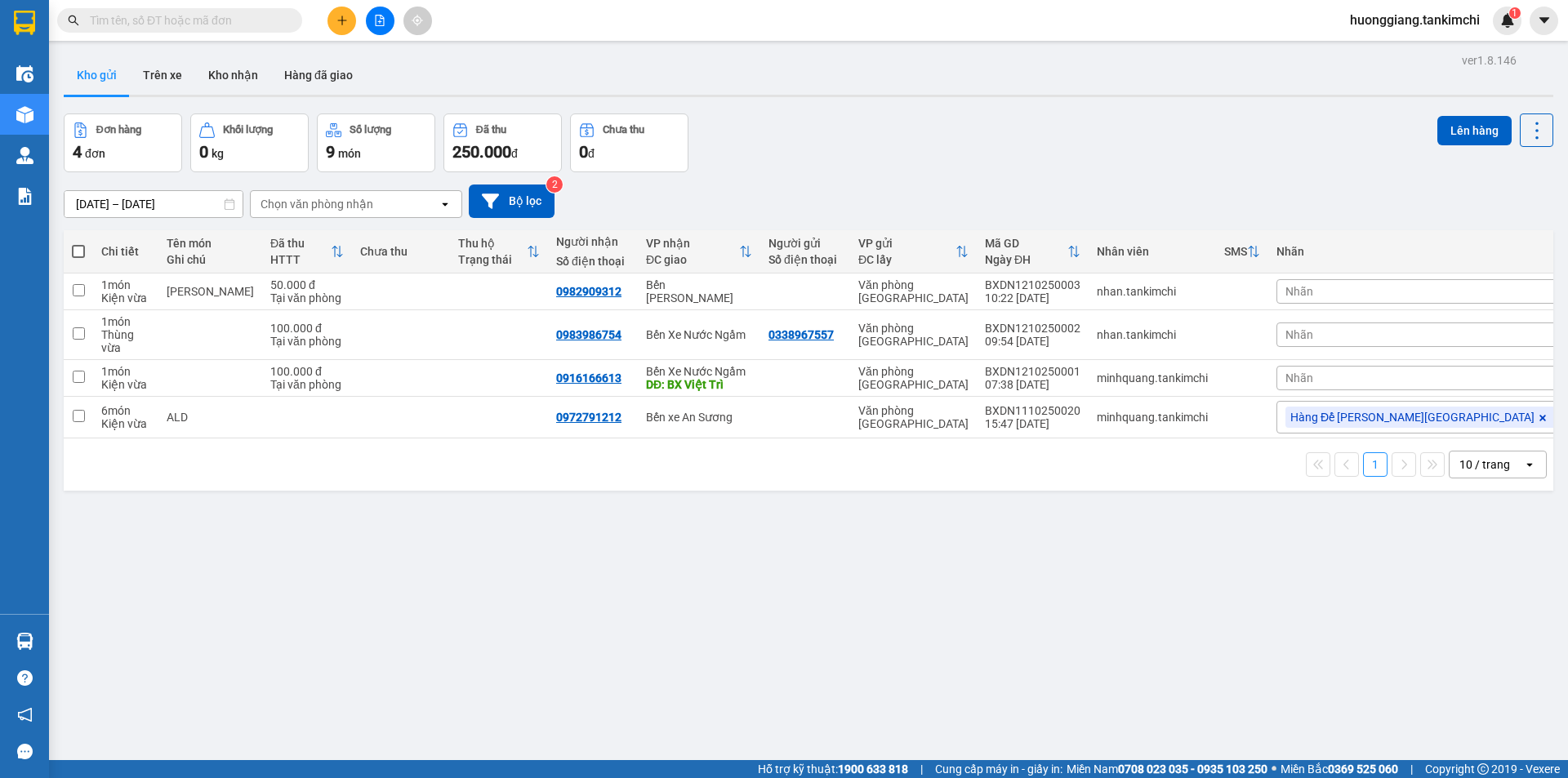
click at [207, 21] on input "text" at bounding box center [186, 19] width 193 height 18
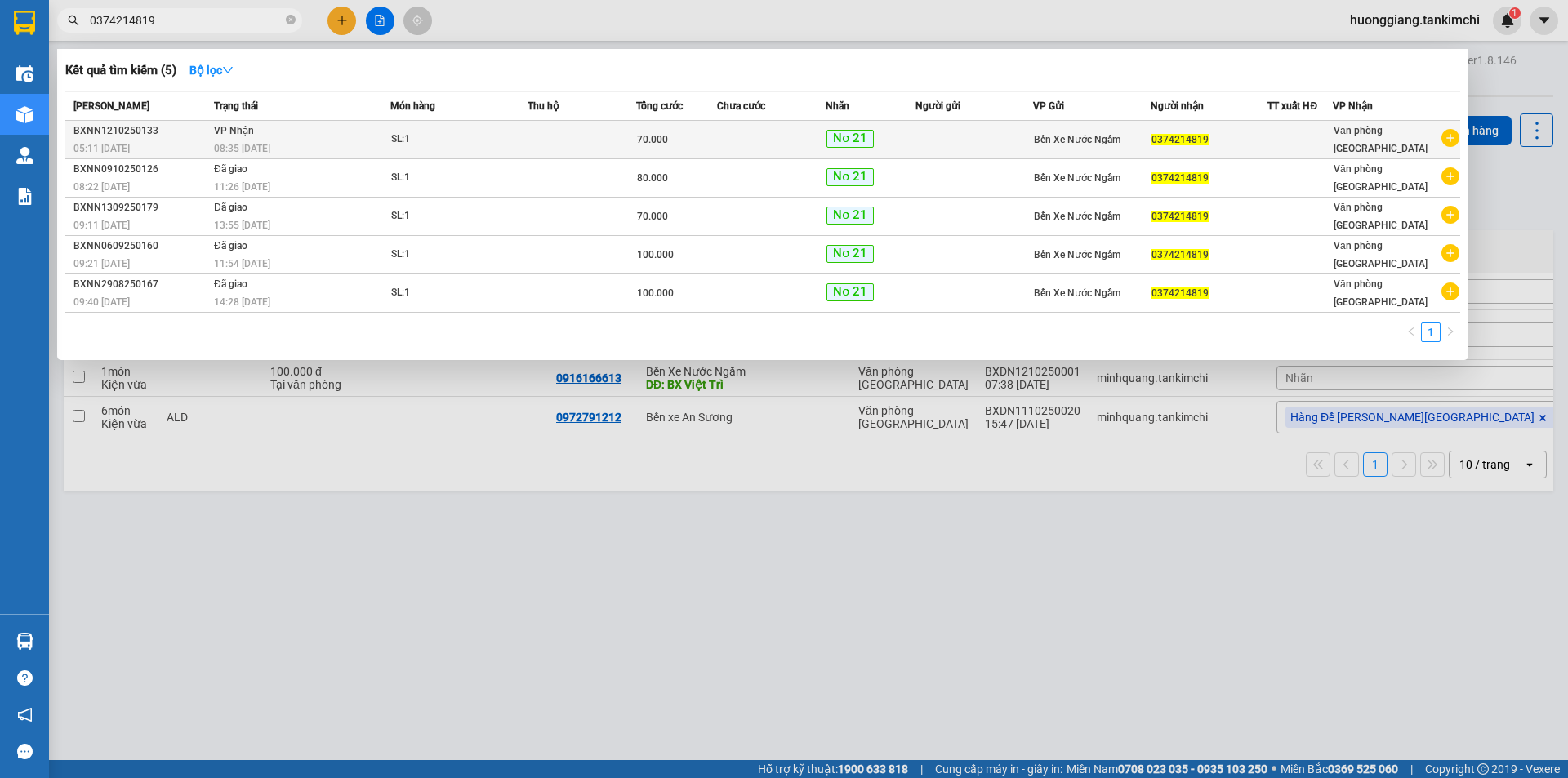
type input "0374214819"
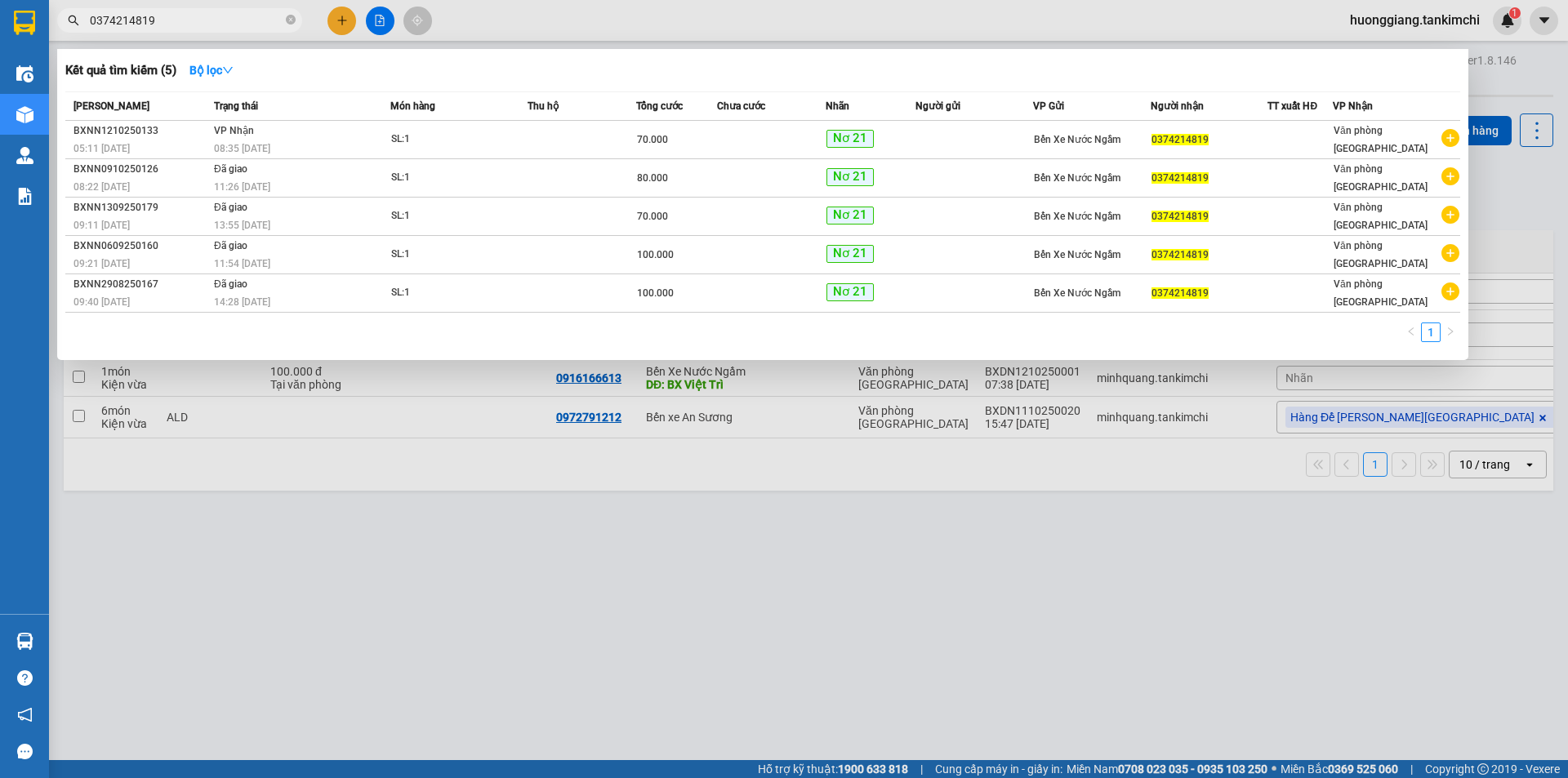
click at [290, 134] on td "[PERSON_NAME] 08:35 [DATE]" at bounding box center [300, 140] width 181 height 38
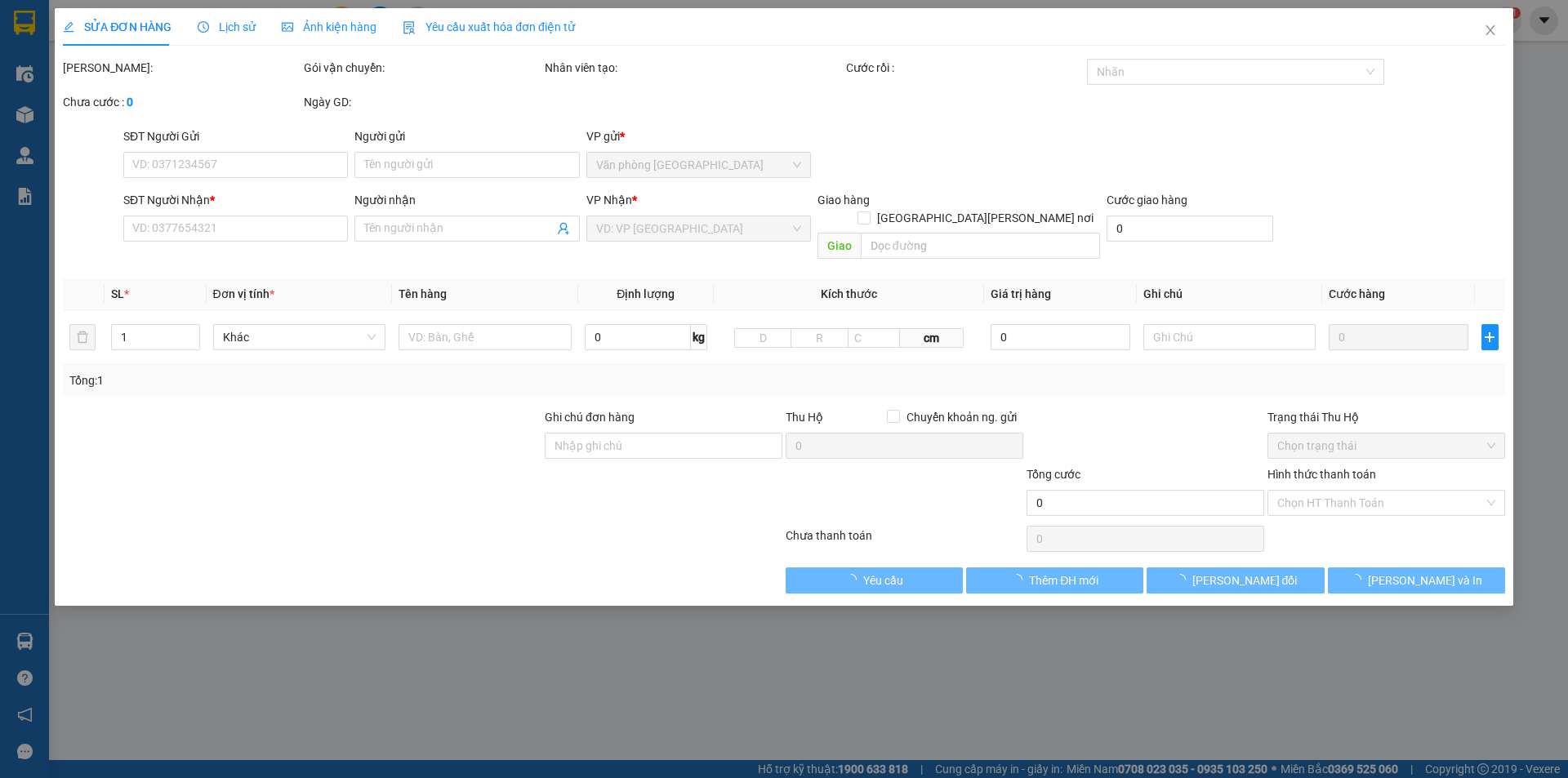
click at [218, 24] on span "Lịch sử" at bounding box center [226, 27] width 58 height 13
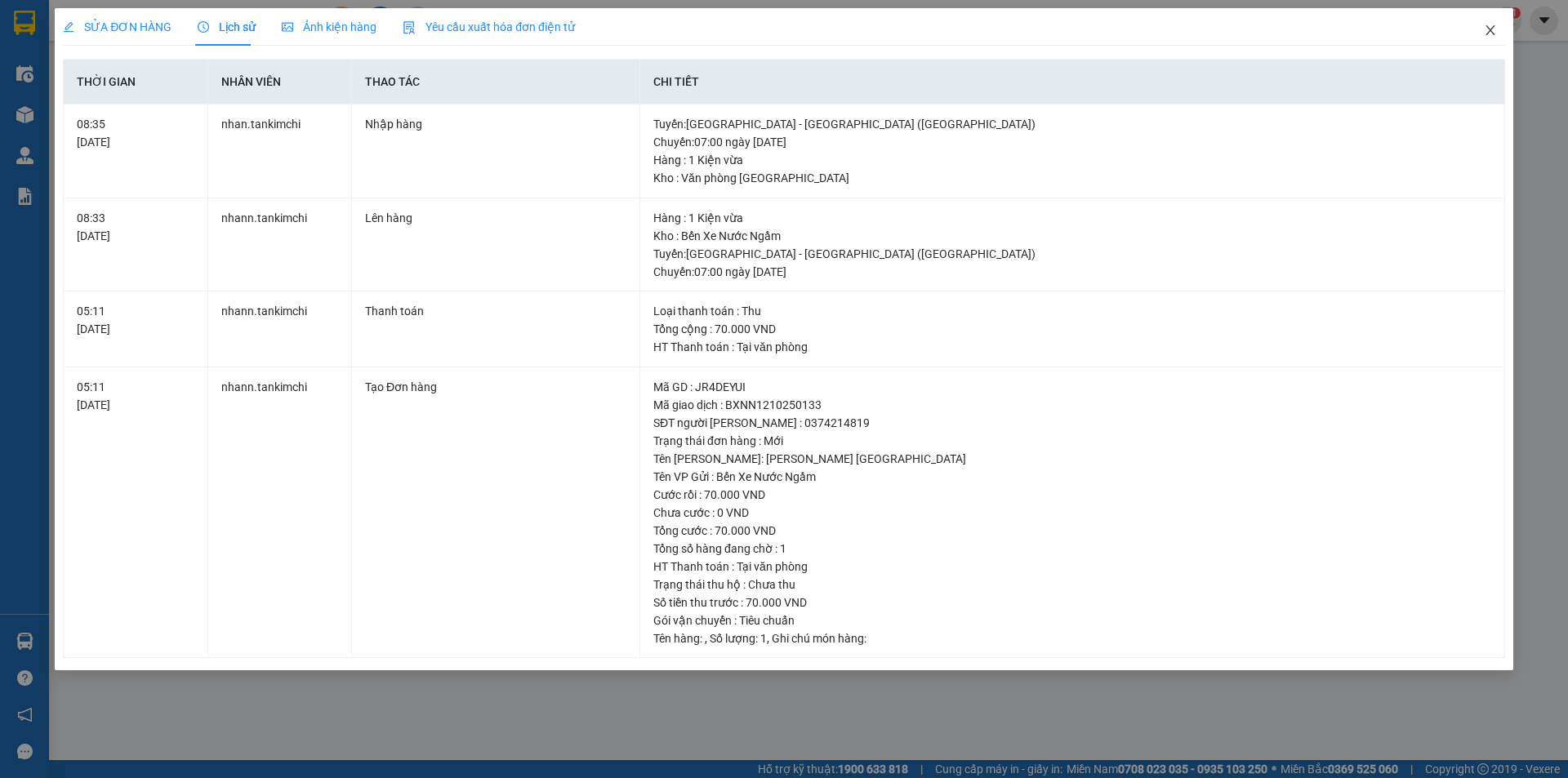
click at [1489, 29] on icon "close" at bounding box center [1490, 31] width 13 height 13
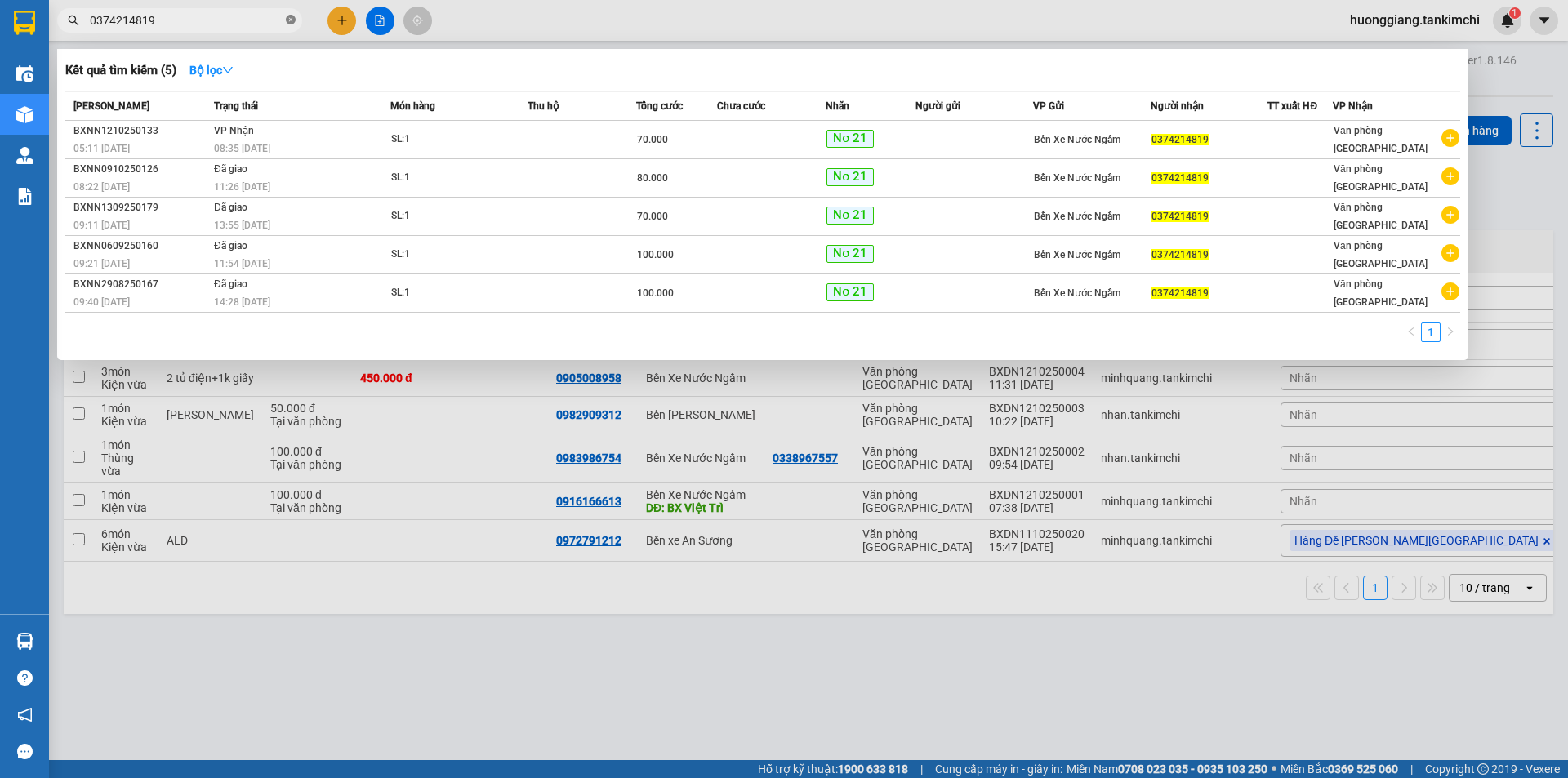
click at [290, 26] on span at bounding box center [291, 20] width 10 height 16
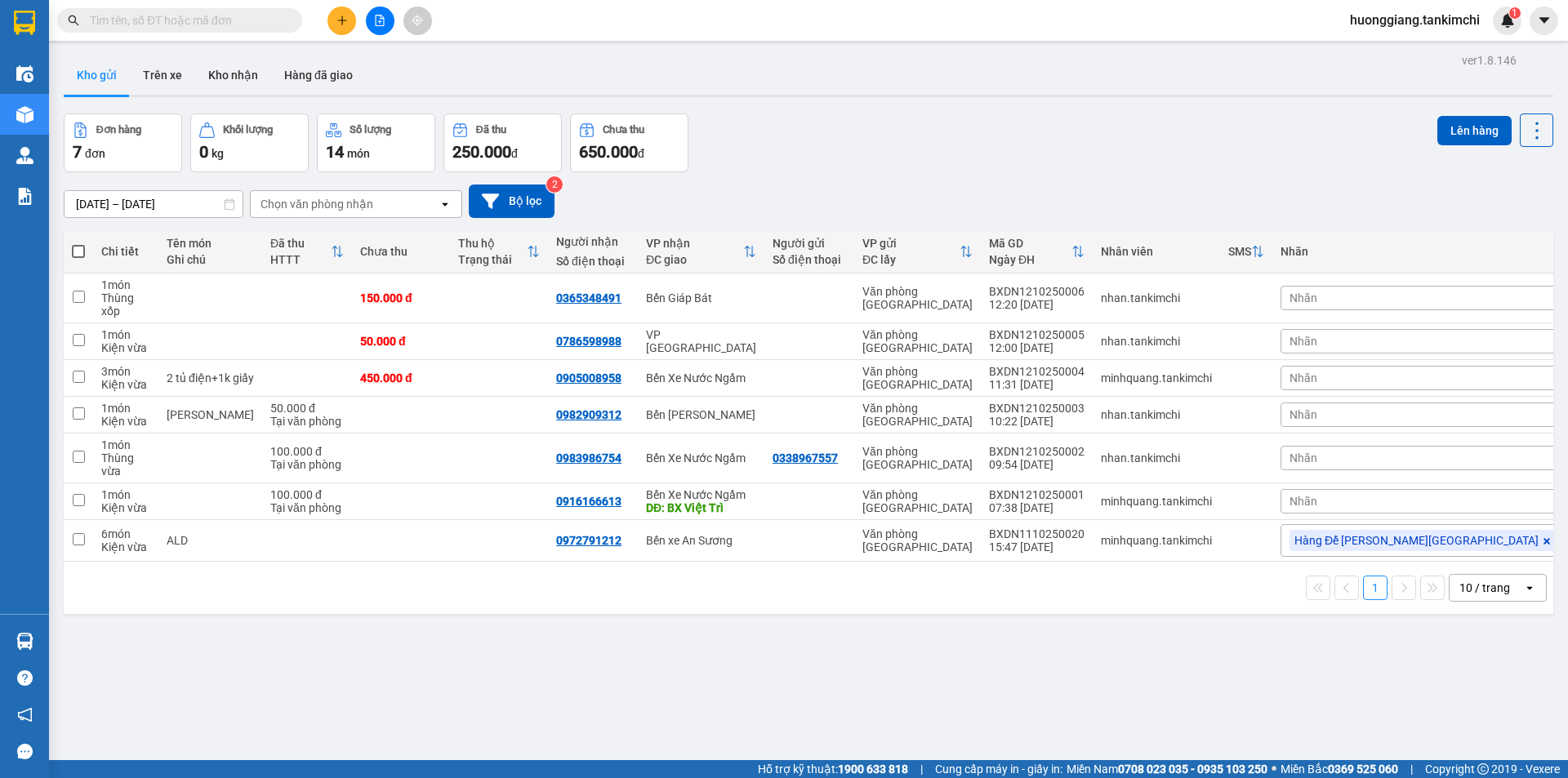
click at [272, 25] on input "text" at bounding box center [186, 19] width 193 height 18
click at [230, 19] on input "text" at bounding box center [186, 19] width 193 height 18
